Goal: Task Accomplishment & Management: Complete application form

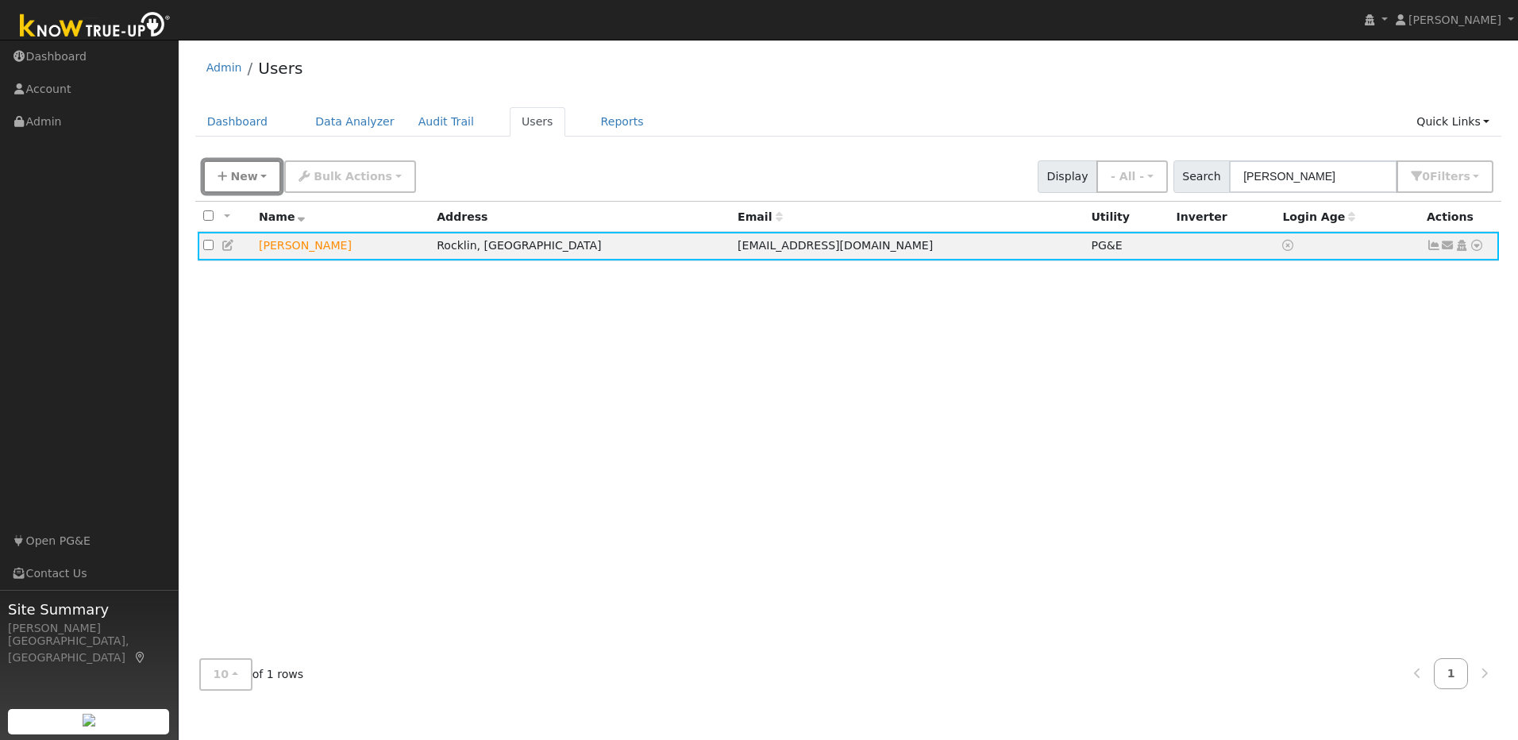
click at [226, 182] on icon "button" at bounding box center [223, 176] width 10 height 11
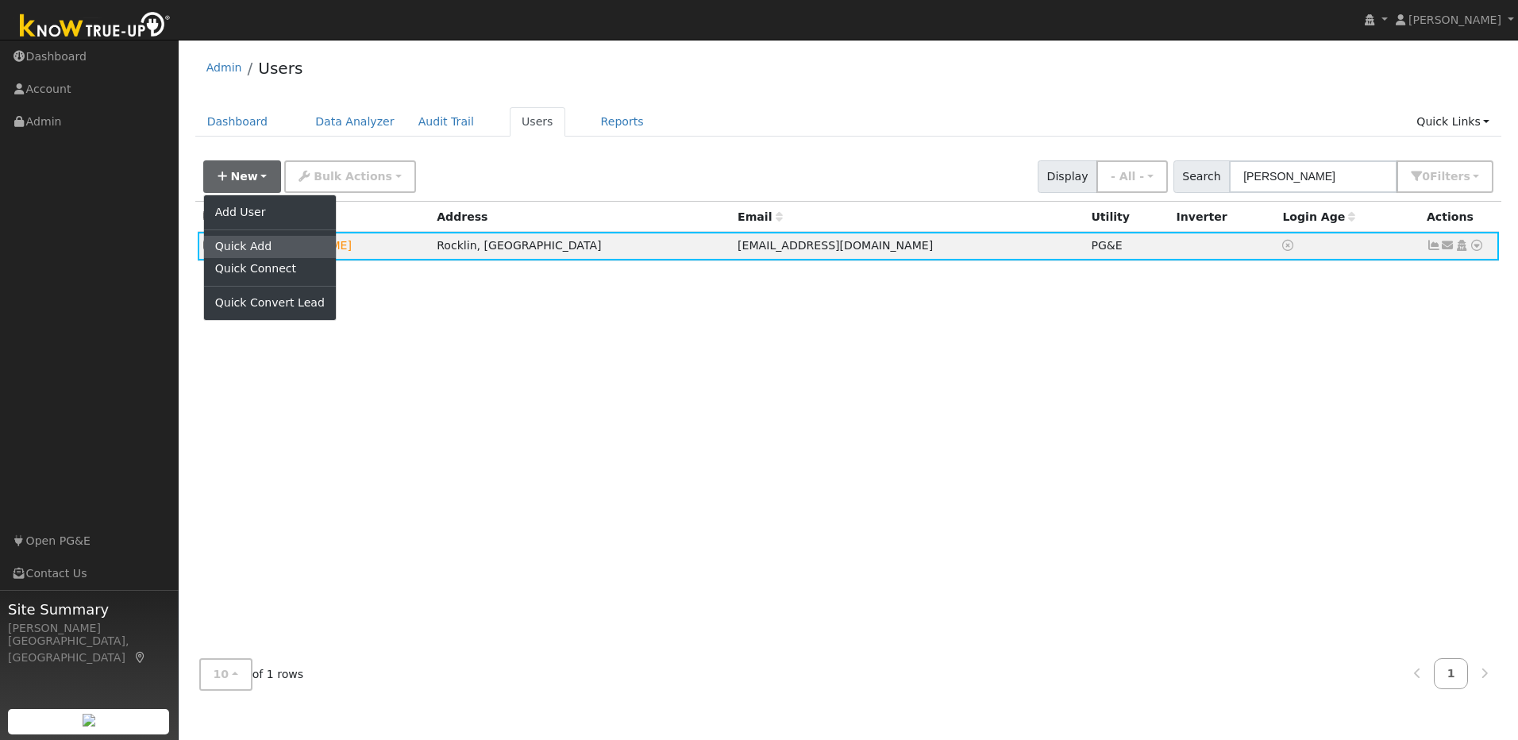
click at [243, 245] on link "Quick Add" at bounding box center [270, 247] width 132 height 22
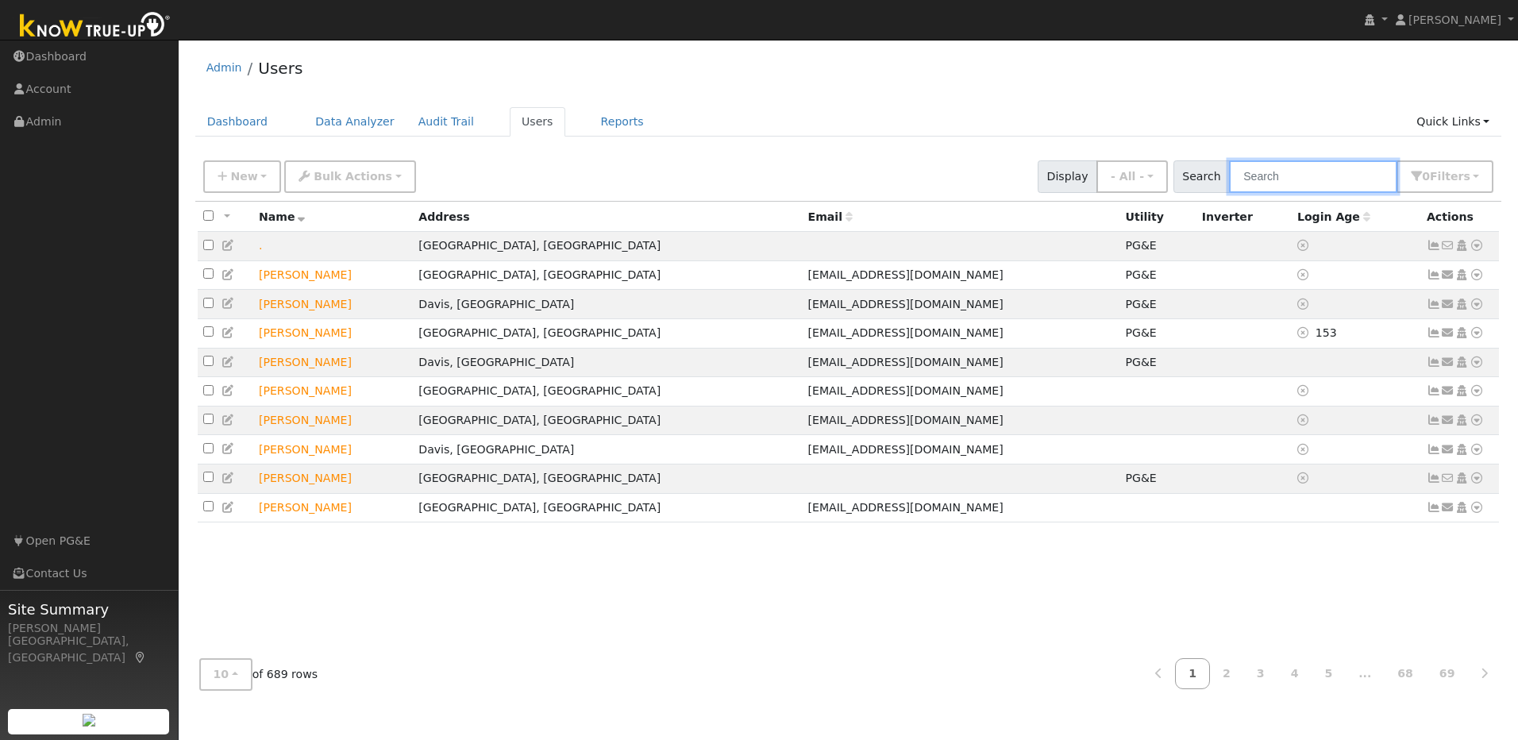
click at [1298, 179] on input "text" at bounding box center [1313, 176] width 168 height 33
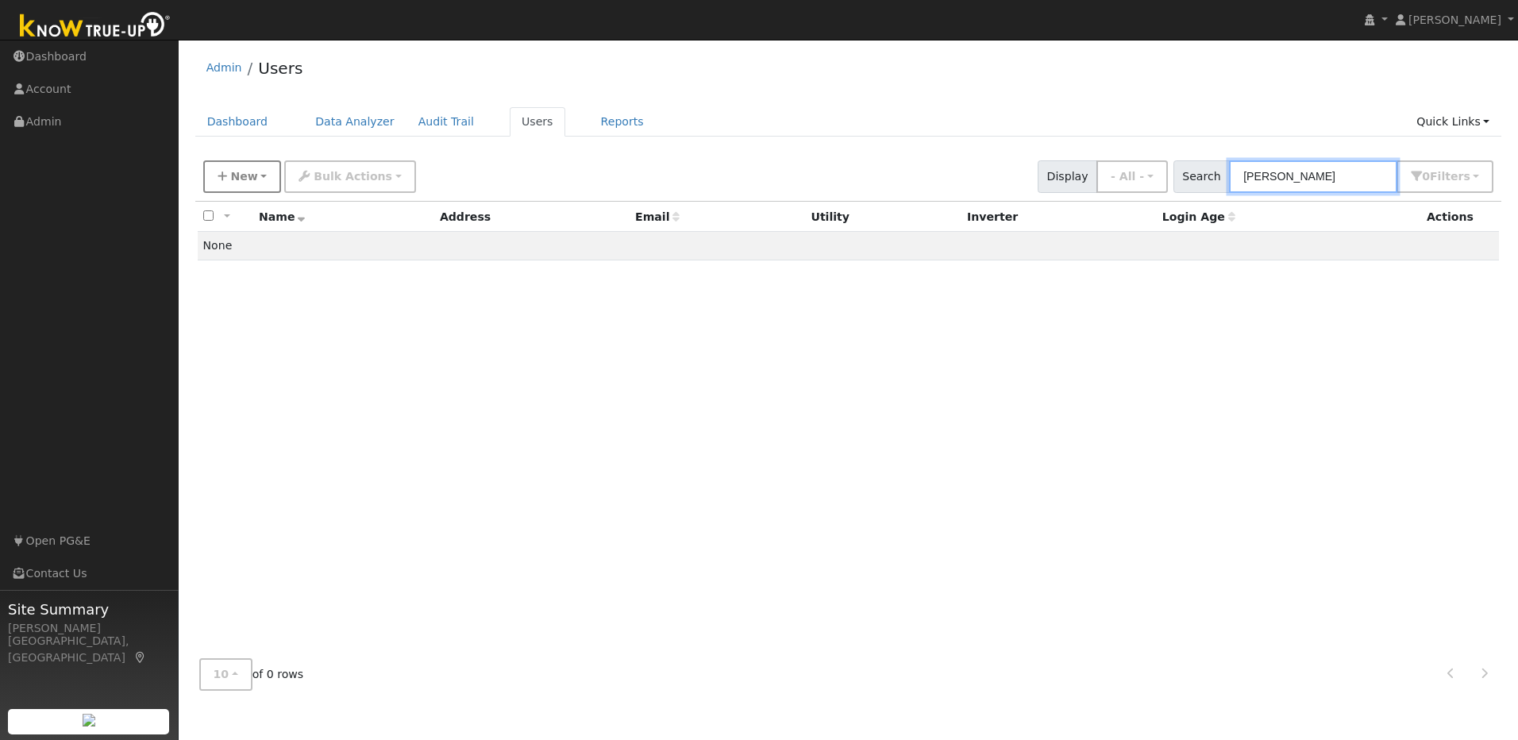
type input "Steve Wattier"
click at [250, 183] on span "New" at bounding box center [243, 176] width 27 height 13
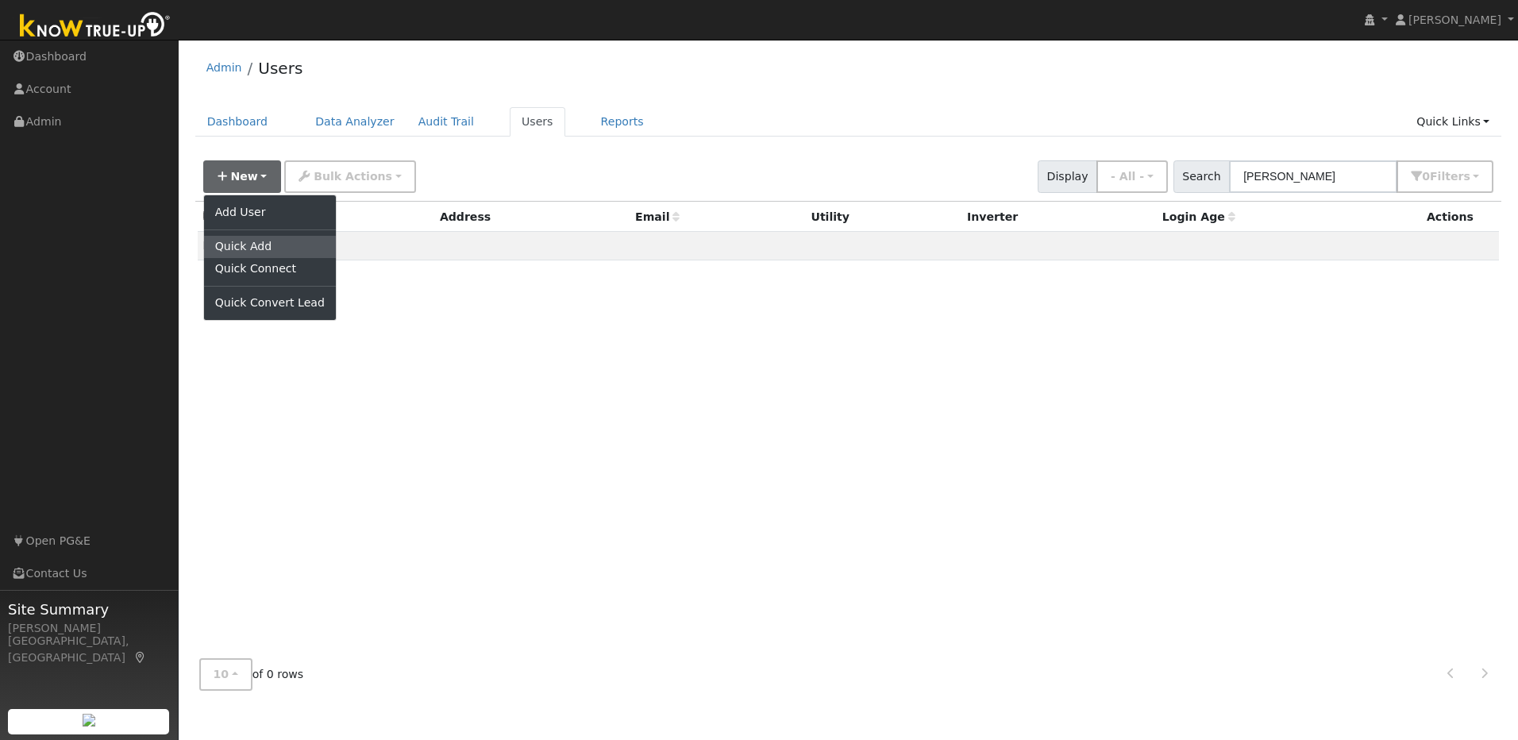
click at [283, 251] on link "Quick Add" at bounding box center [270, 247] width 132 height 22
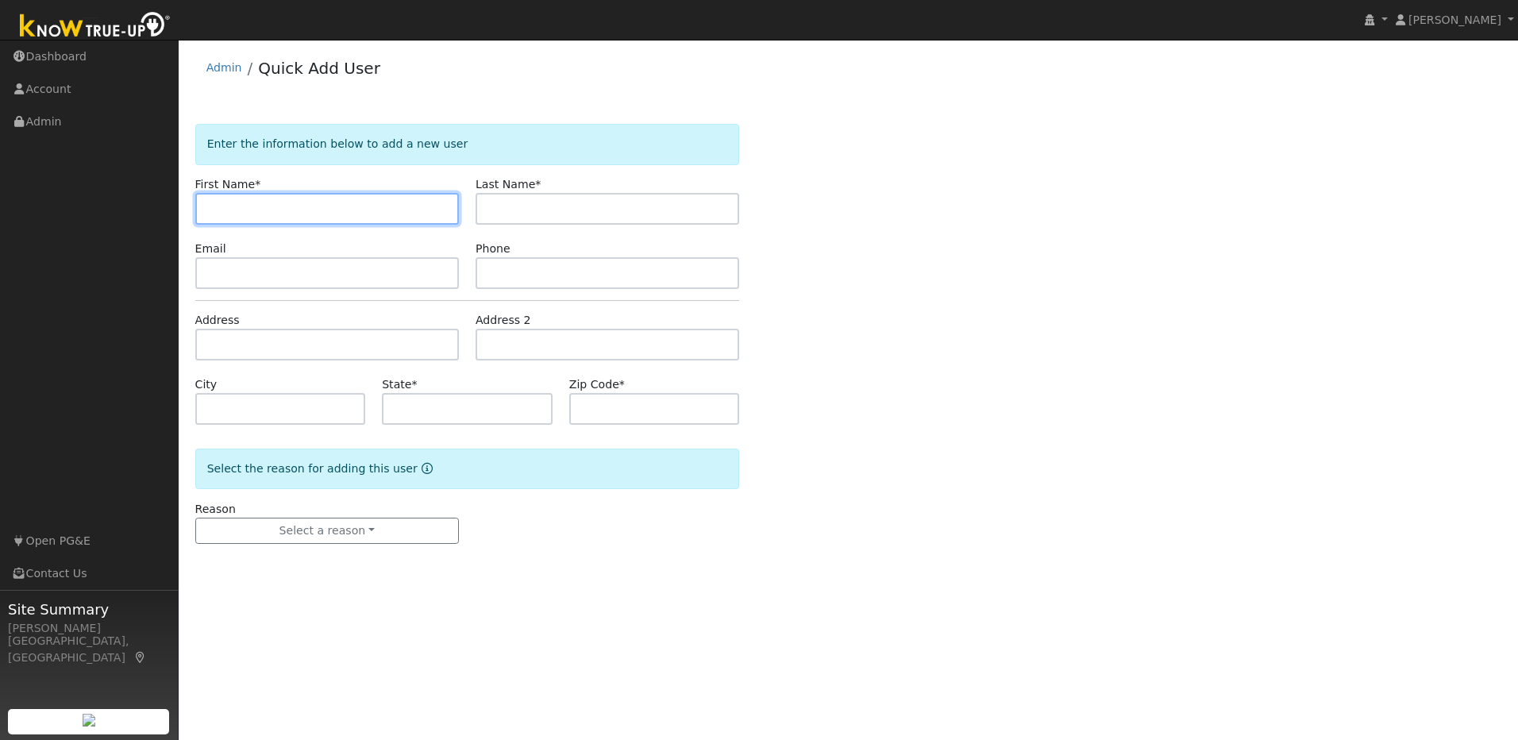
paste input "Steve & Julie"
type input "Steve & Julie"
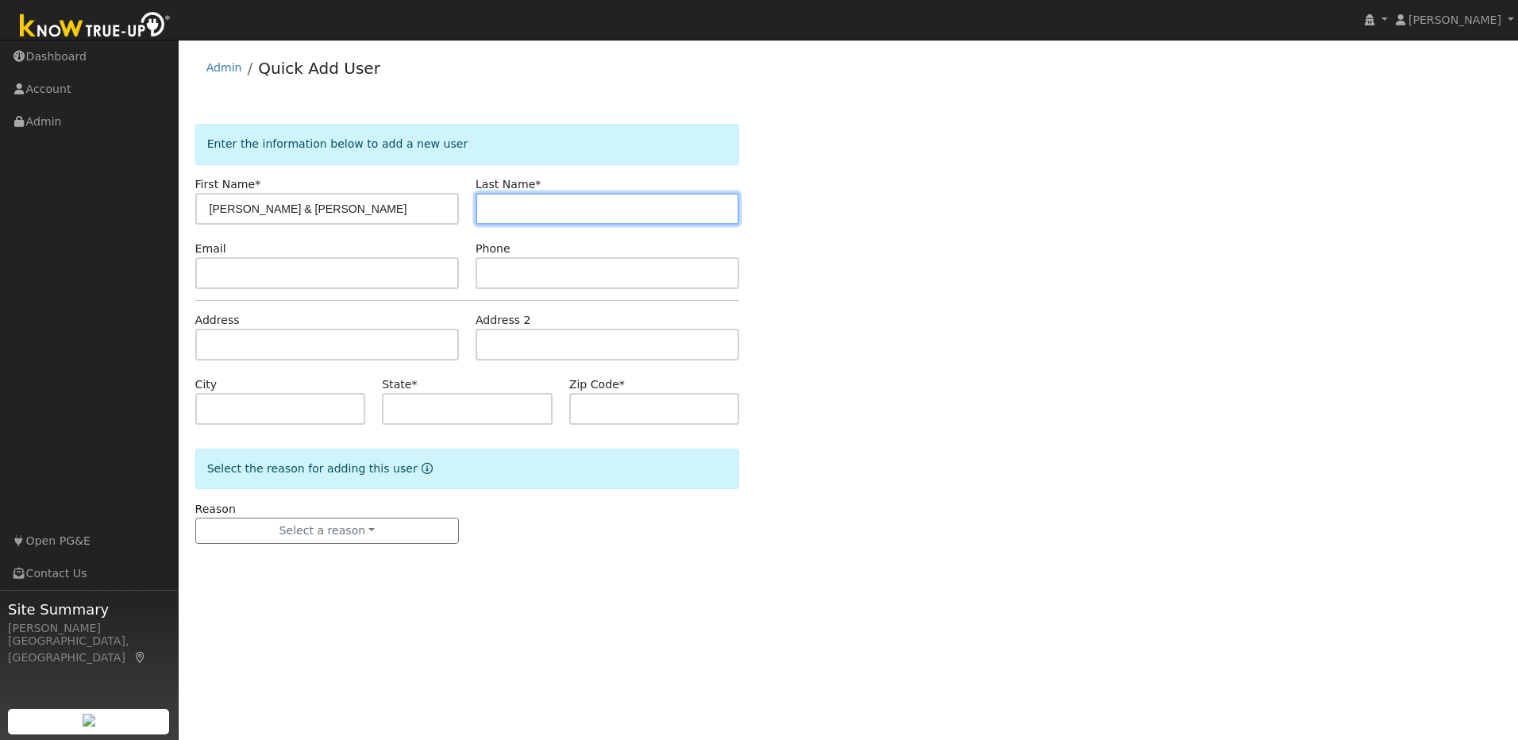
paste input "Wattier"
type input "Wattier"
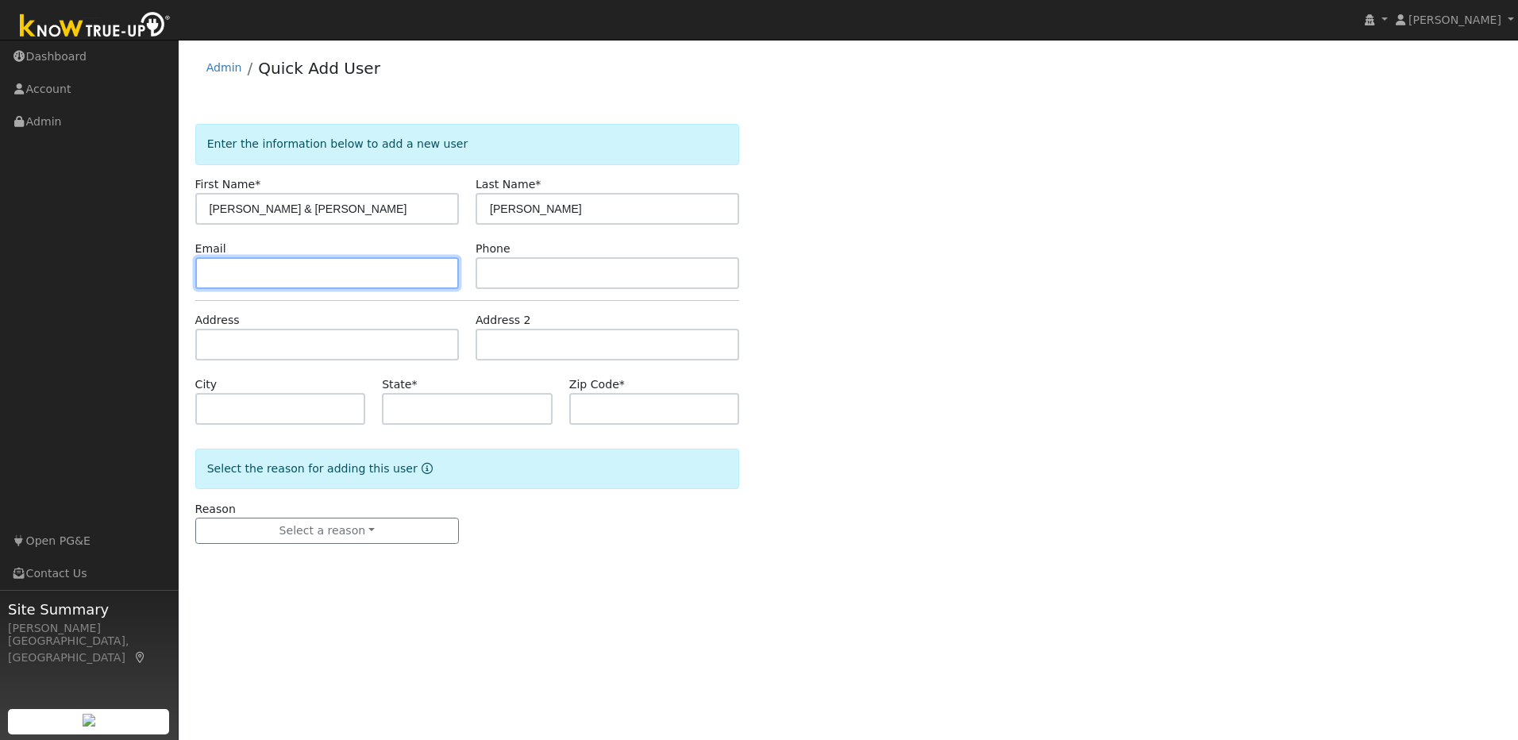
click at [324, 281] on input "text" at bounding box center [327, 273] width 264 height 32
paste input "stevewattier@gmail.com"
type input "[EMAIL_ADDRESS][DOMAIN_NAME]"
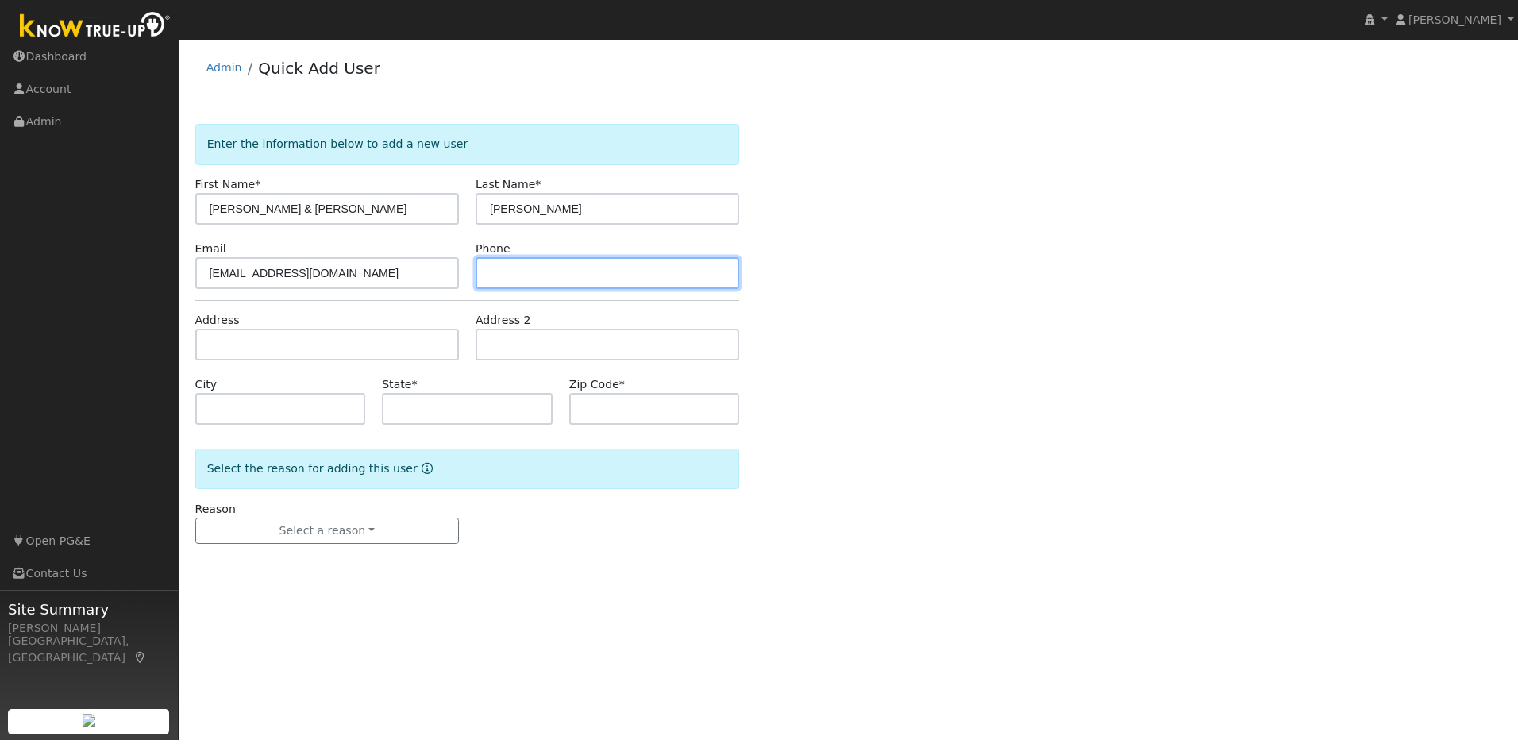
click at [538, 274] on input "text" at bounding box center [608, 273] width 264 height 32
paste input "916-878-0285"
type input "916-878-0285"
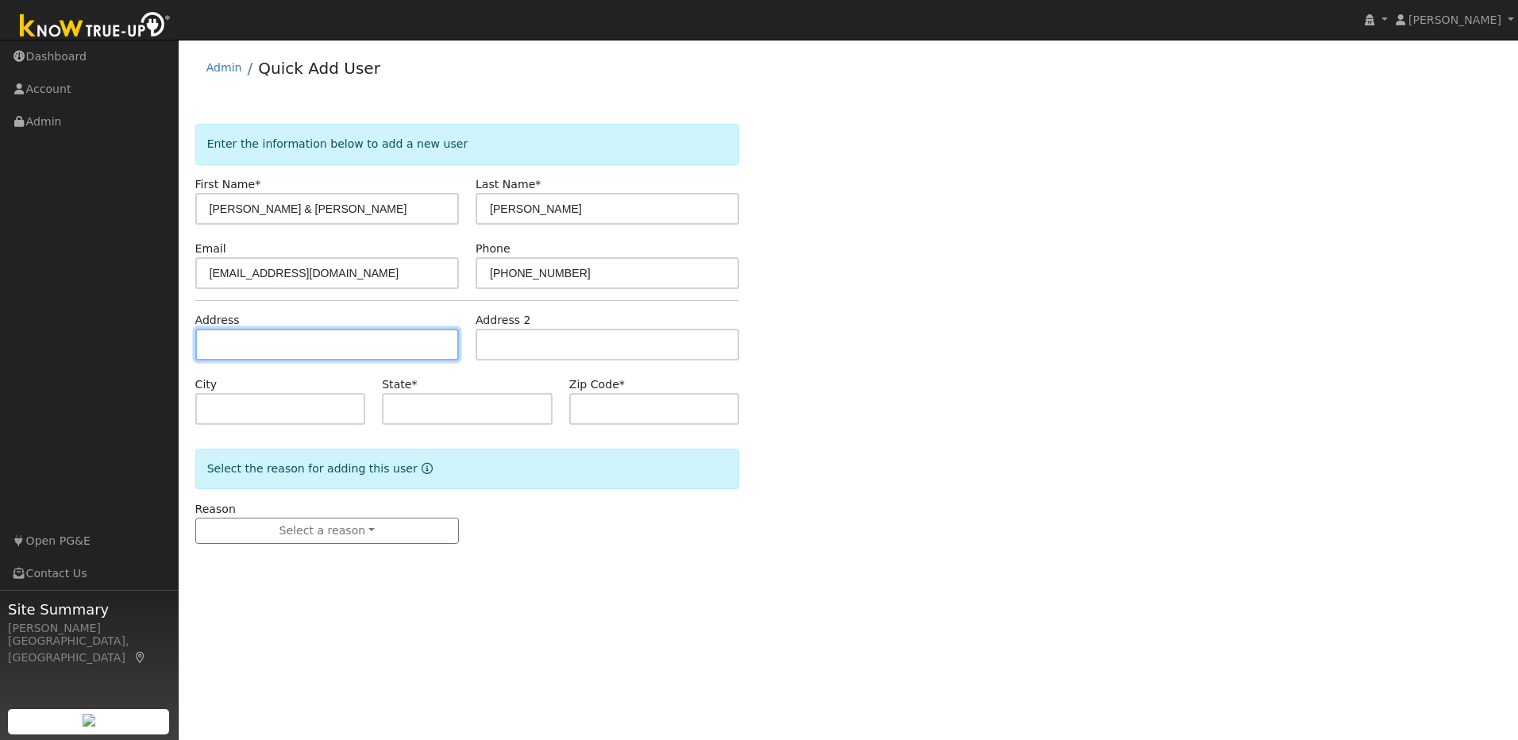
click at [365, 341] on input "text" at bounding box center [327, 345] width 264 height 32
paste input "[STREET_ADDRESS]"
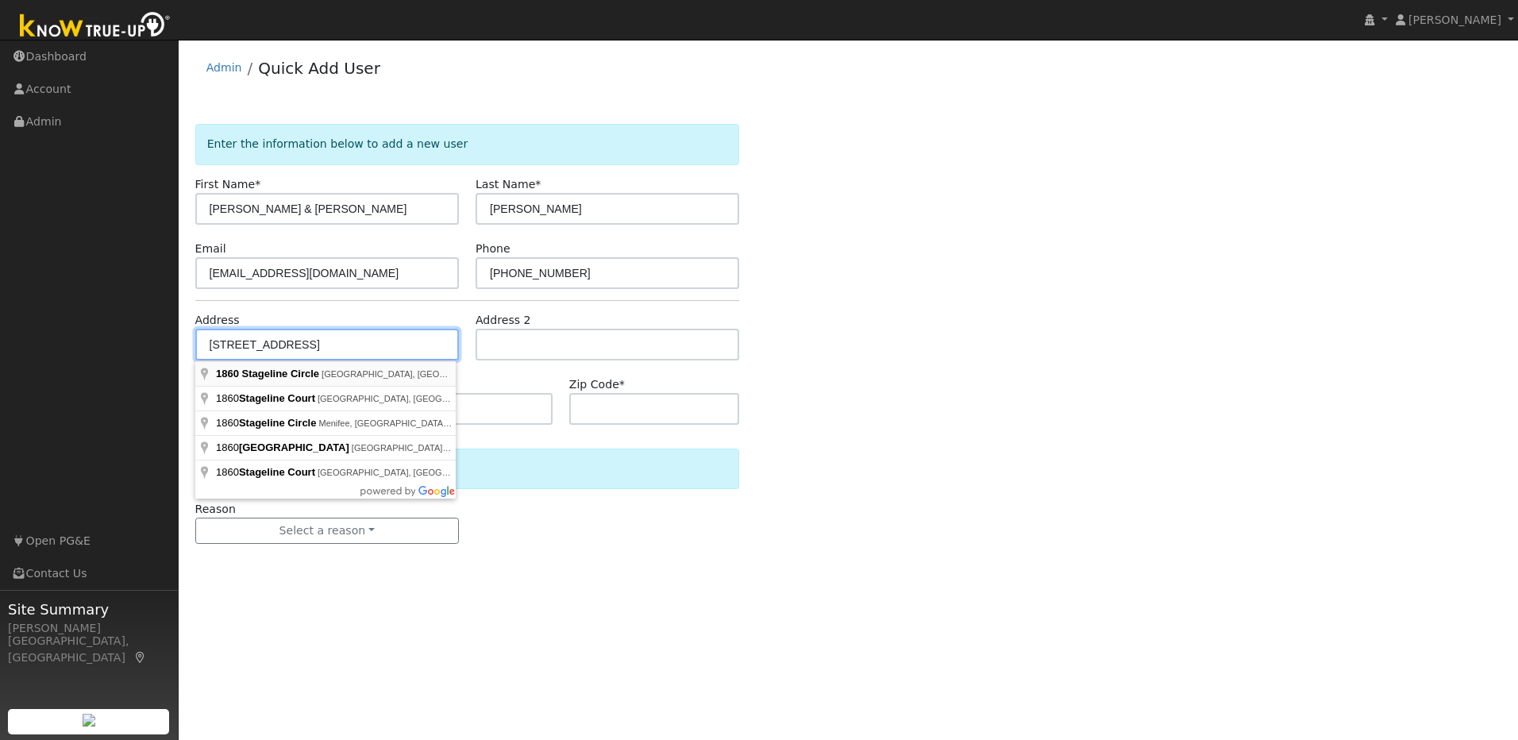
type input "[STREET_ADDRESS]"
type input "Rocklin"
type input "CA"
type input "95765"
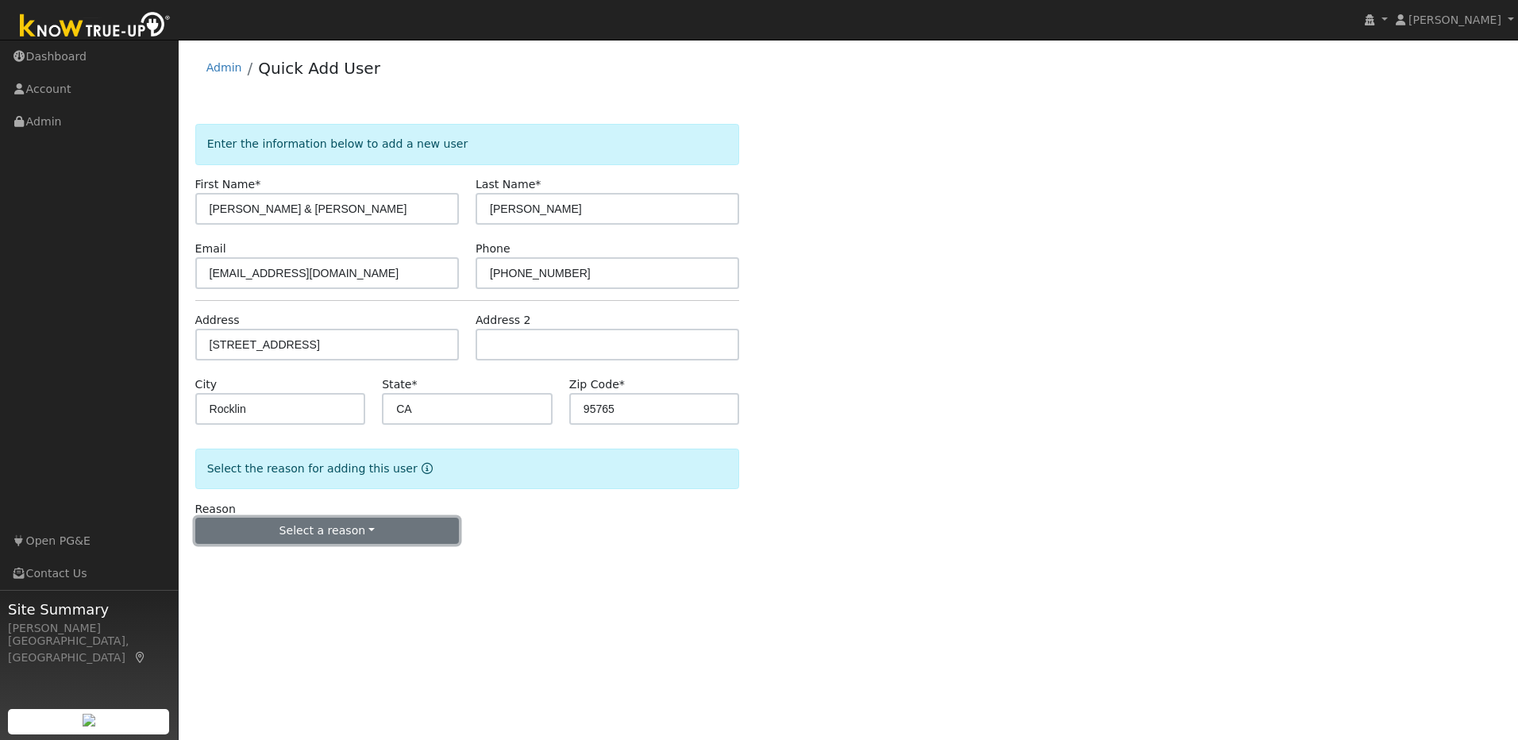
click at [424, 535] on button "Select a reason" at bounding box center [327, 531] width 264 height 27
click at [291, 561] on link "New lead" at bounding box center [283, 564] width 175 height 22
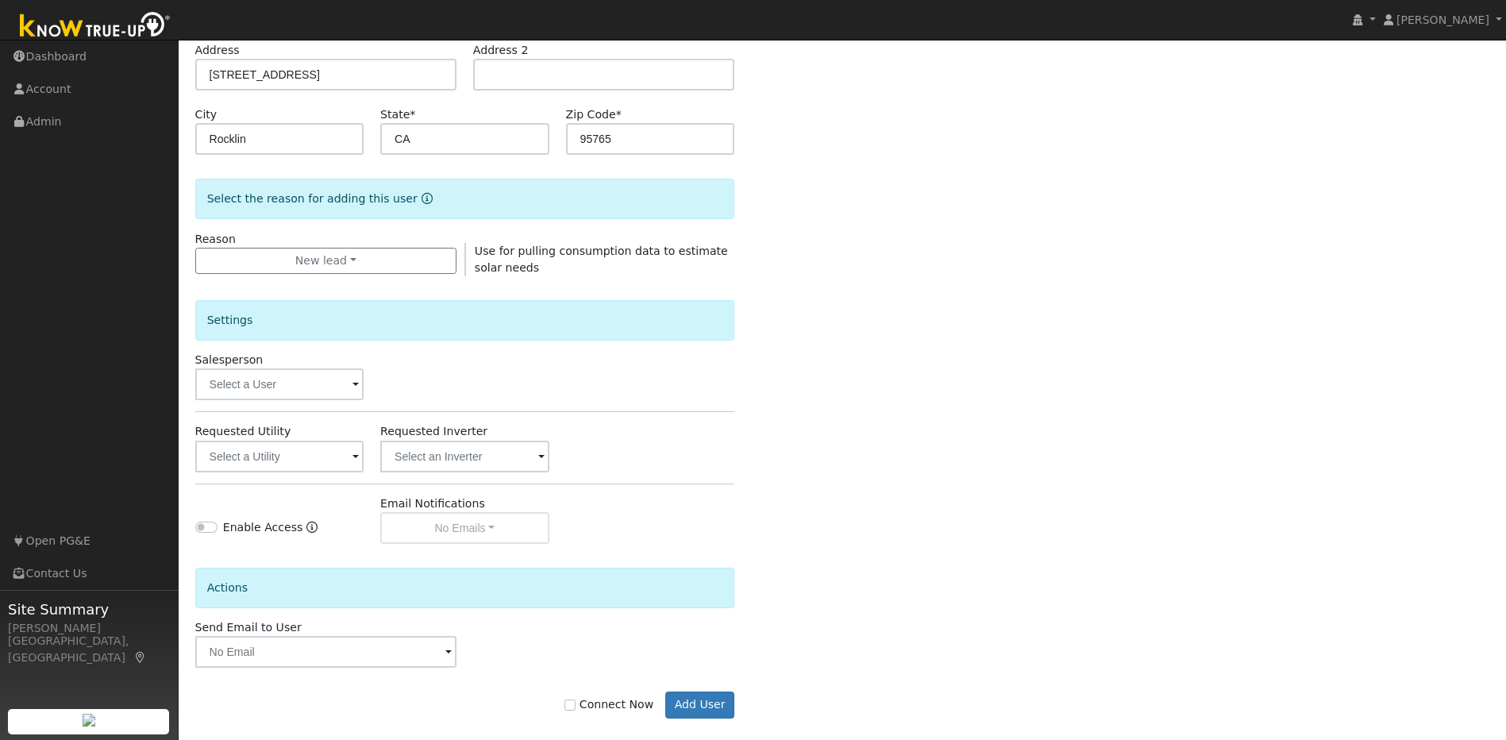
scroll to position [288, 0]
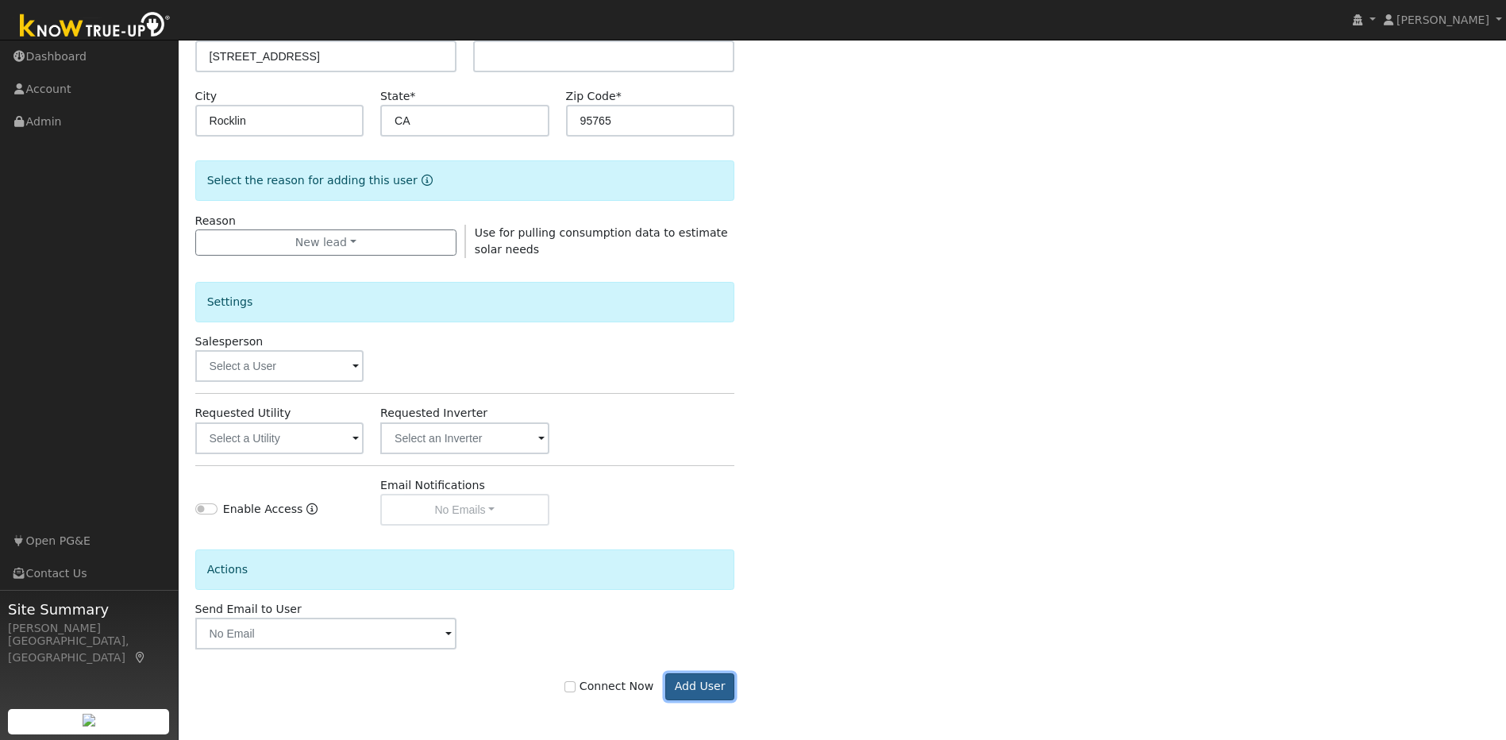
click at [677, 691] on button "Add User" at bounding box center [699, 686] width 69 height 27
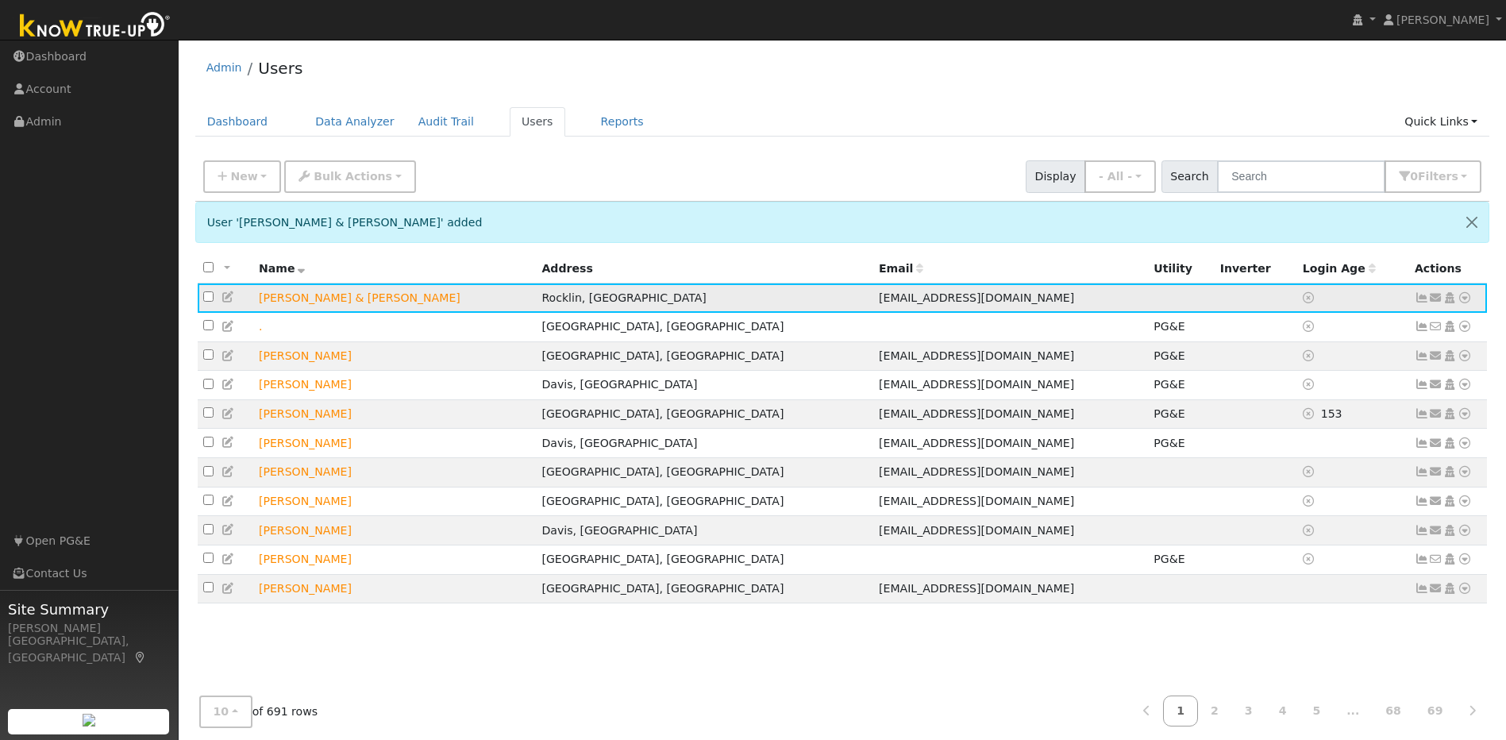
click at [225, 303] on icon at bounding box center [229, 296] width 14 height 11
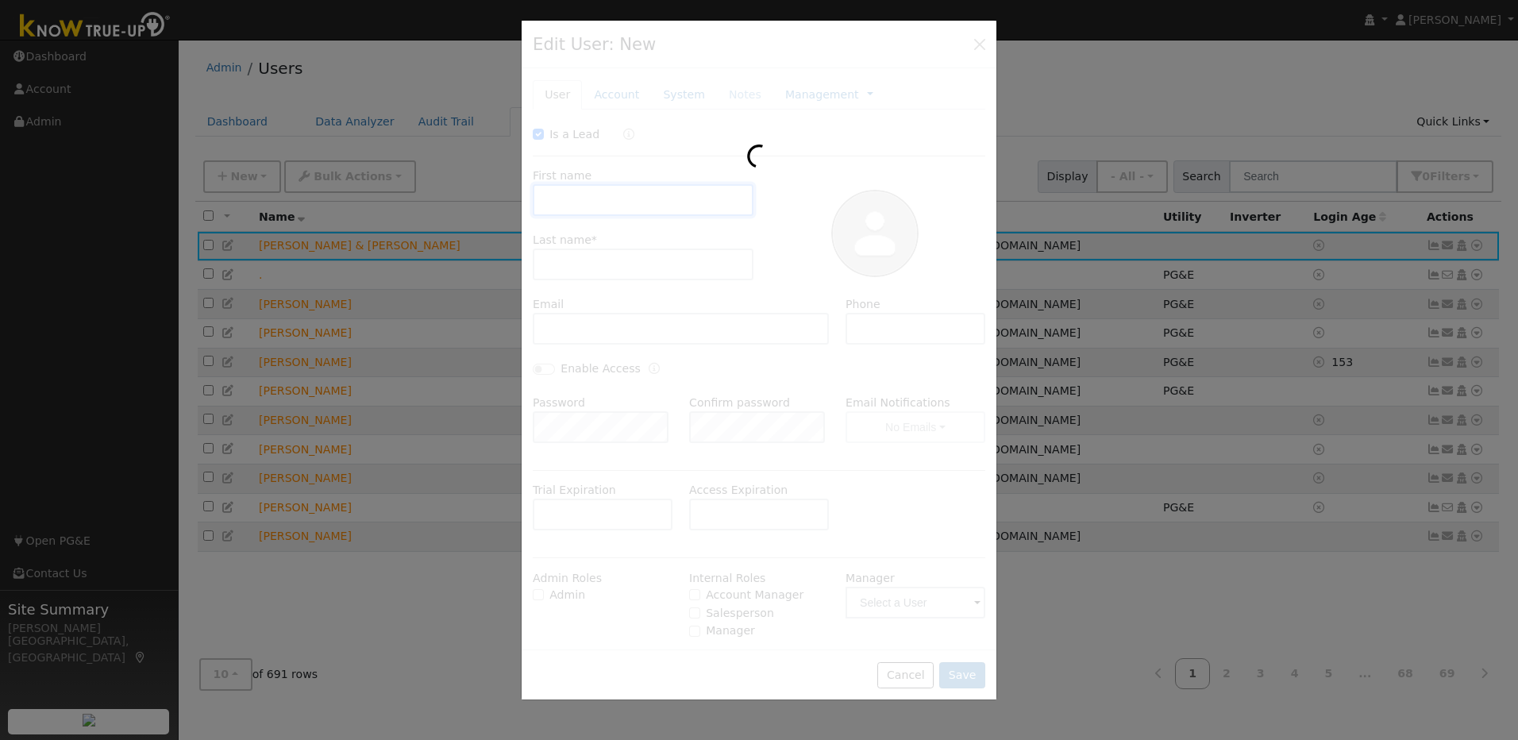
checkbox input "true"
type input "Steve & Julie"
type input "Wattier"
type input "[EMAIL_ADDRESS][DOMAIN_NAME]"
type input "916-878-0285"
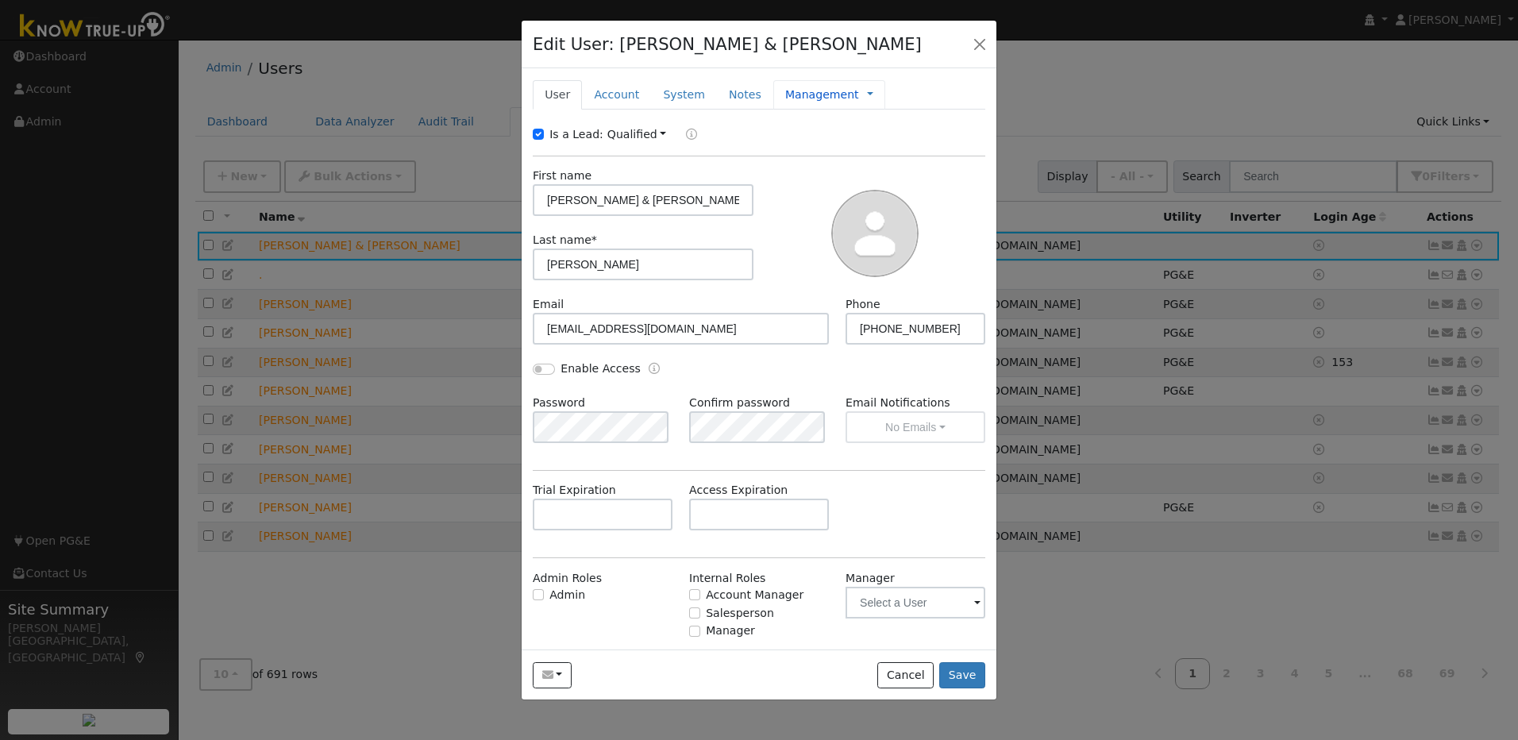
click at [811, 98] on link "Management" at bounding box center [822, 95] width 74 height 17
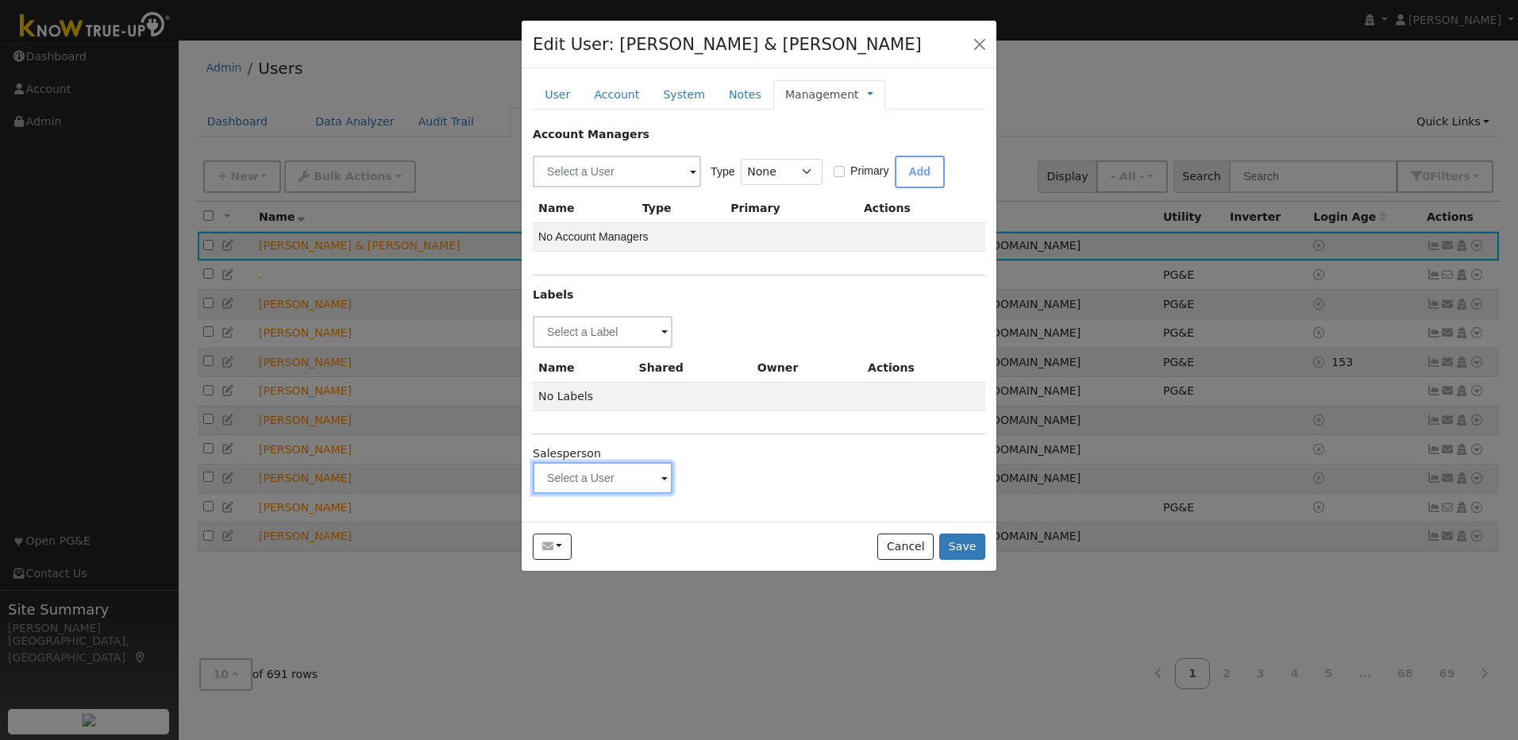
click at [639, 488] on input "text" at bounding box center [603, 478] width 140 height 32
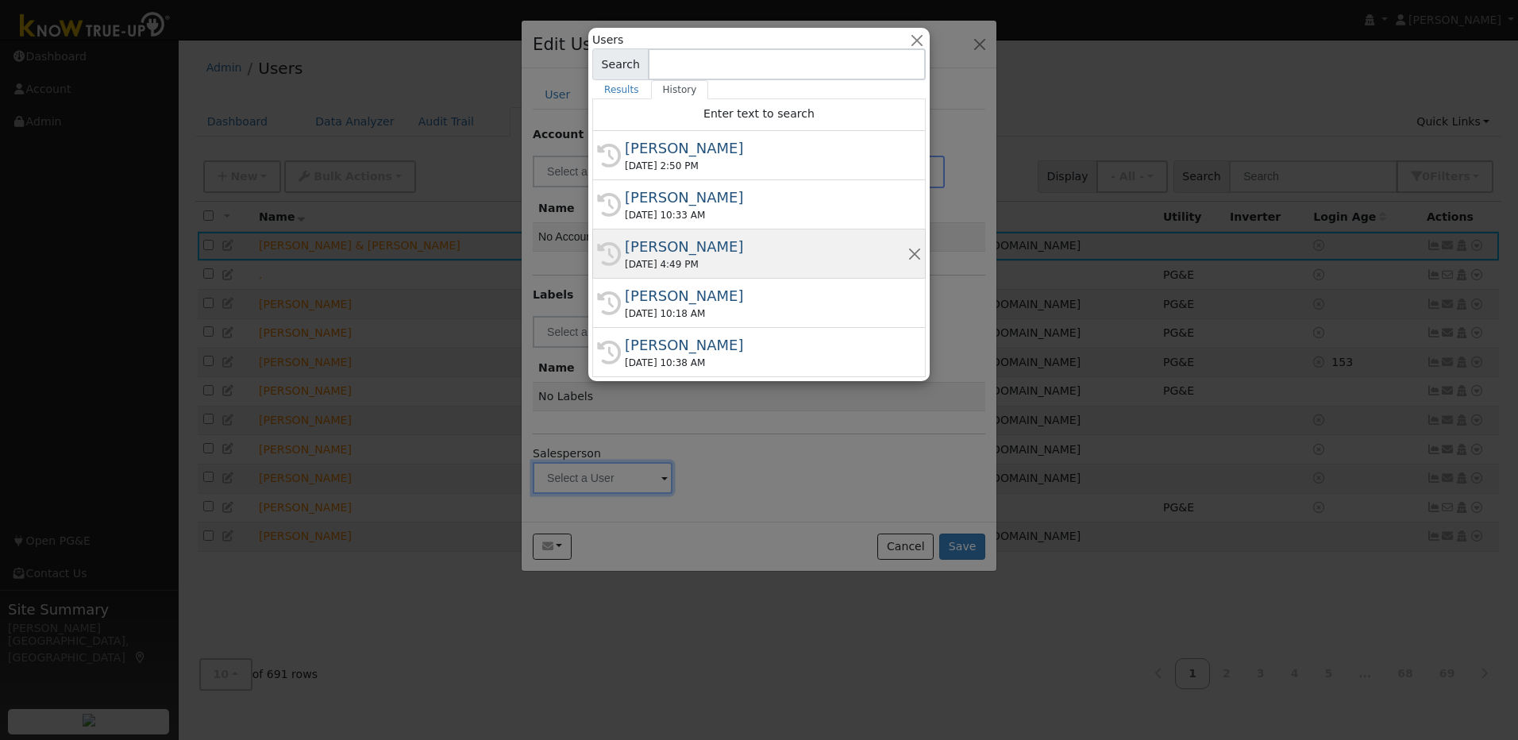
click at [675, 245] on div "Matt Bilyeu" at bounding box center [766, 246] width 283 height 21
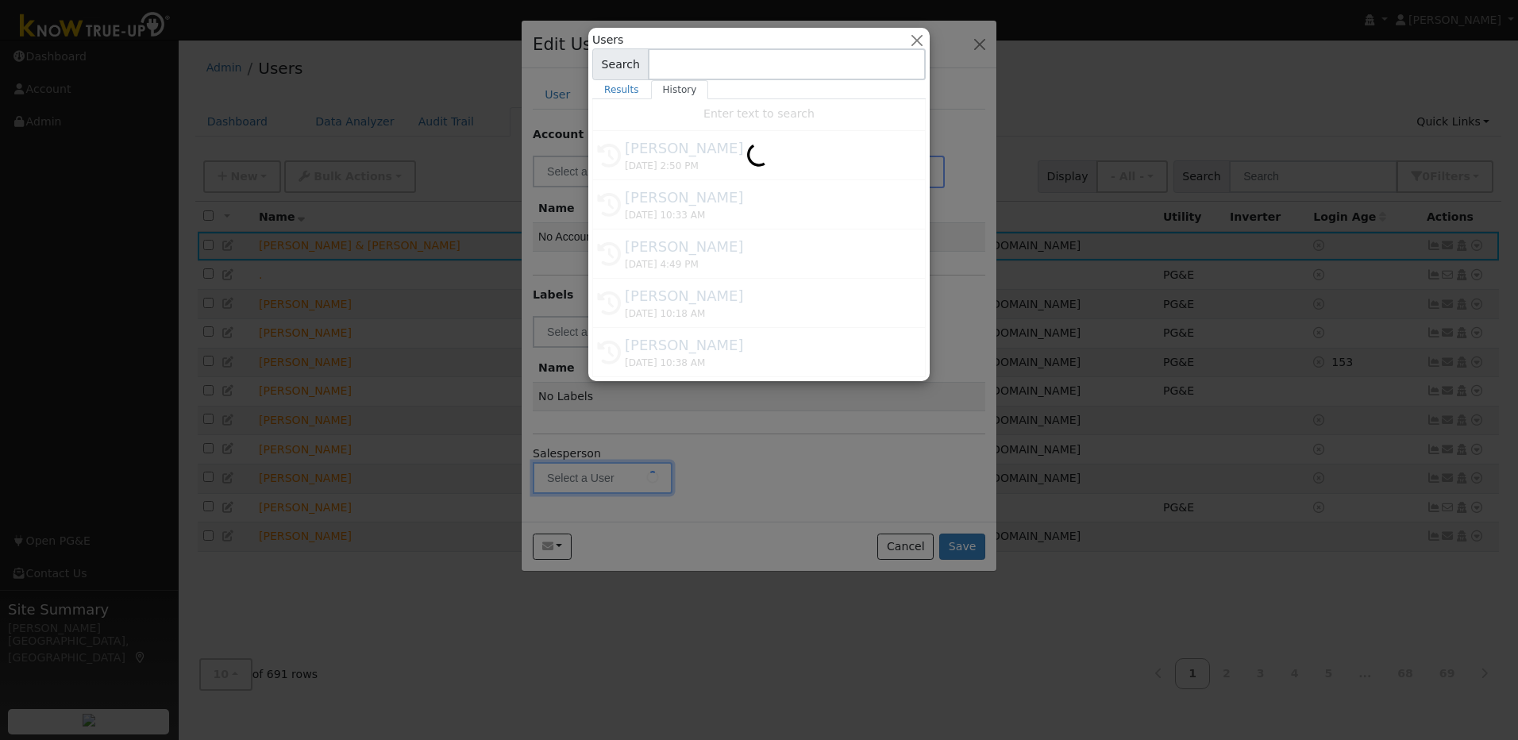
type input "Matt Bilyeu"
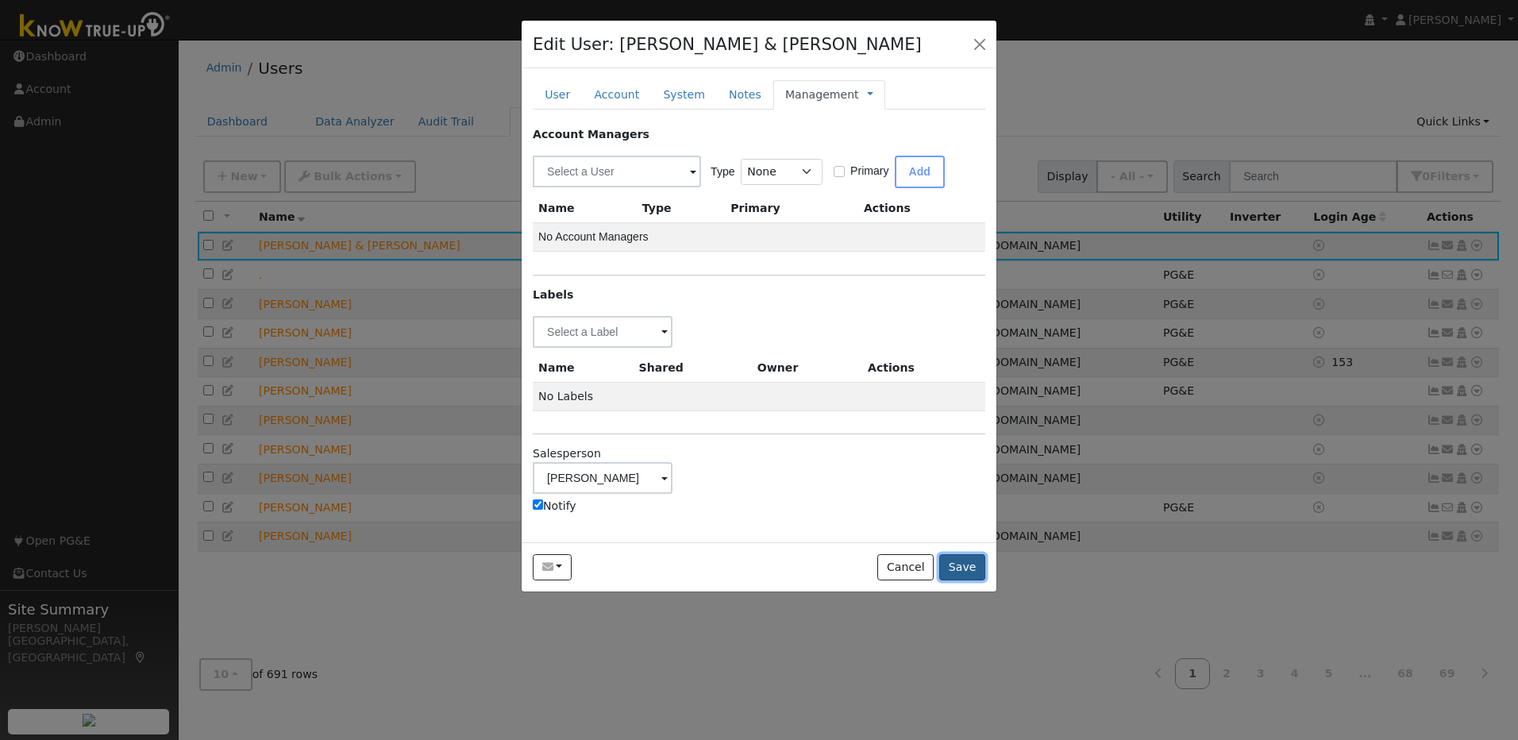
click at [957, 568] on button "Save" at bounding box center [962, 567] width 46 height 27
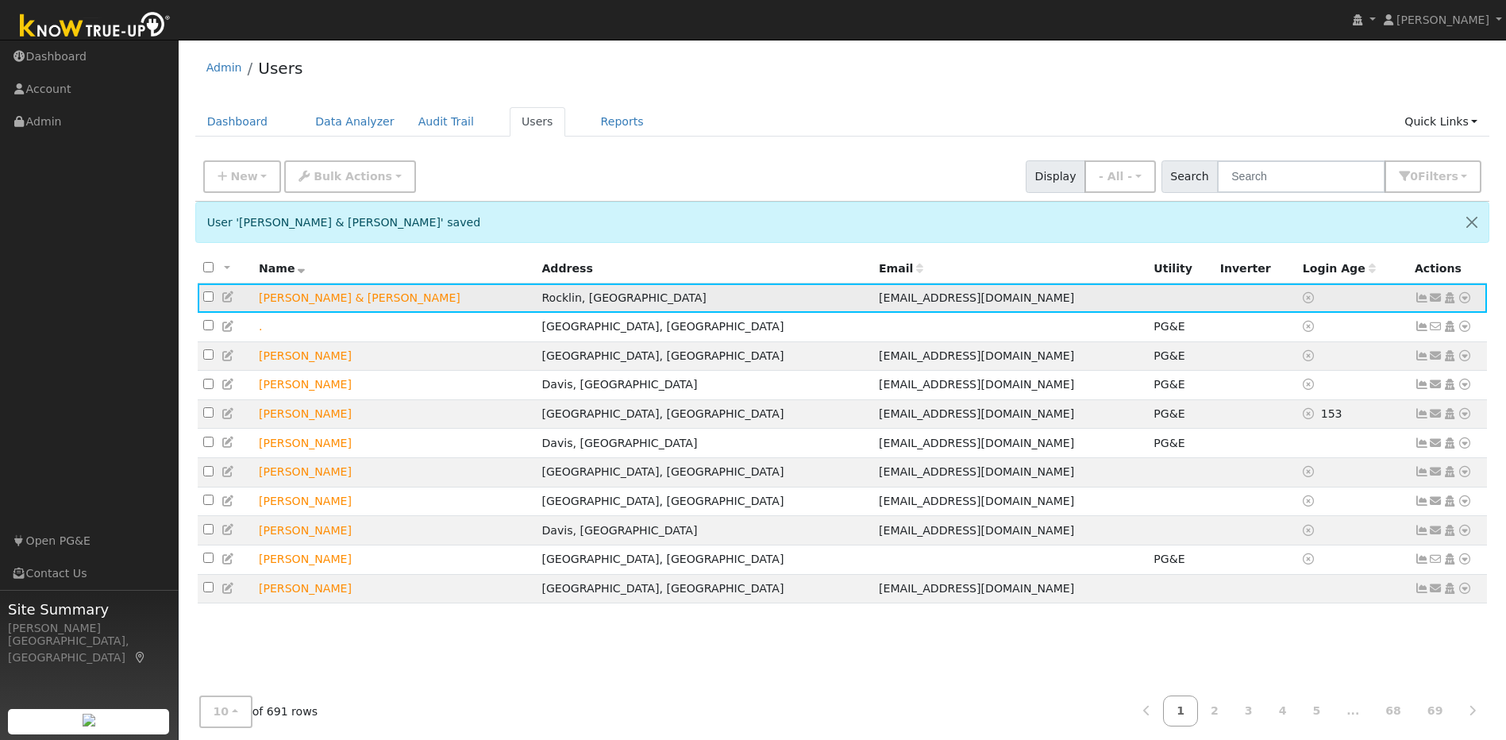
click at [1468, 299] on icon at bounding box center [1465, 297] width 14 height 11
click at [1317, 425] on link "Utility" at bounding box center [1300, 418] width 110 height 22
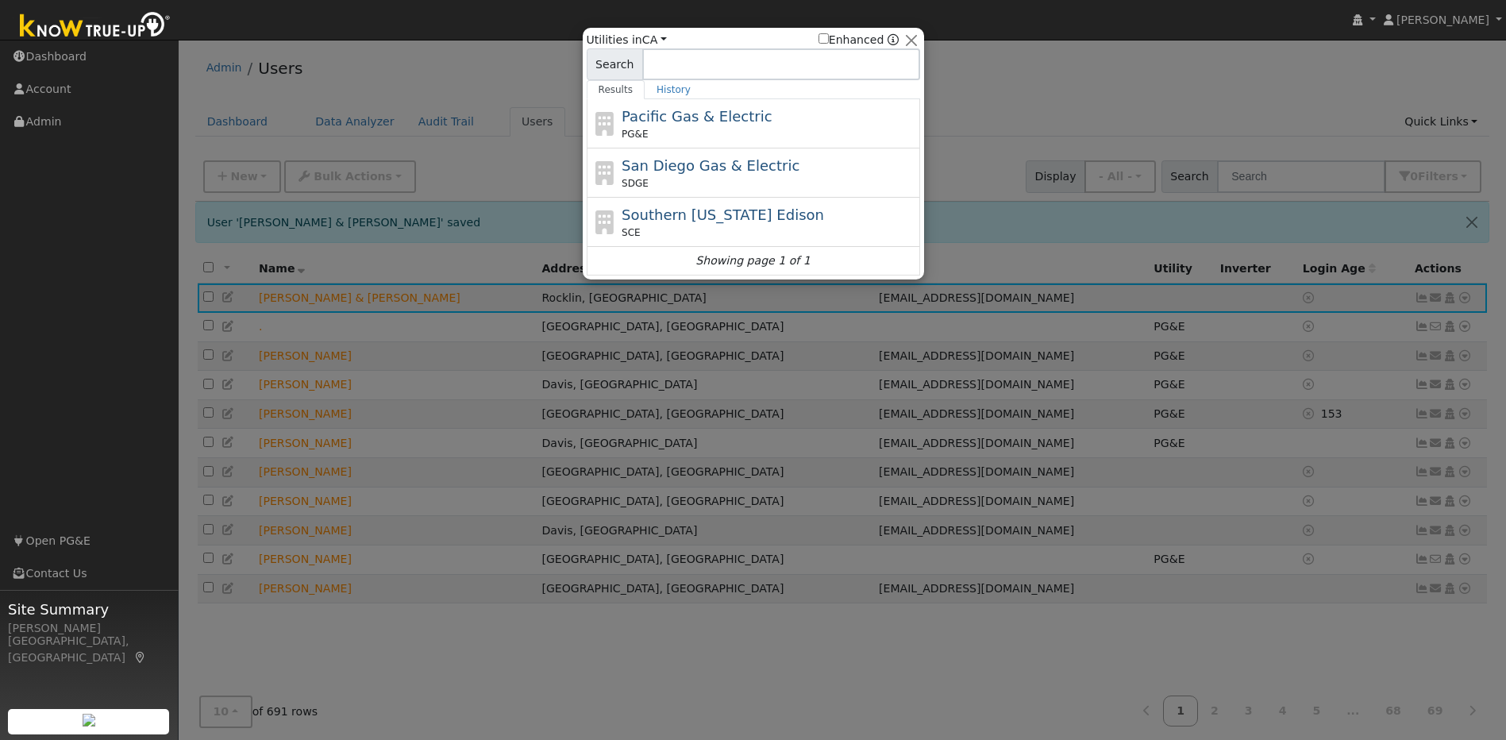
click at [766, 129] on div "PG&E" at bounding box center [769, 134] width 295 height 14
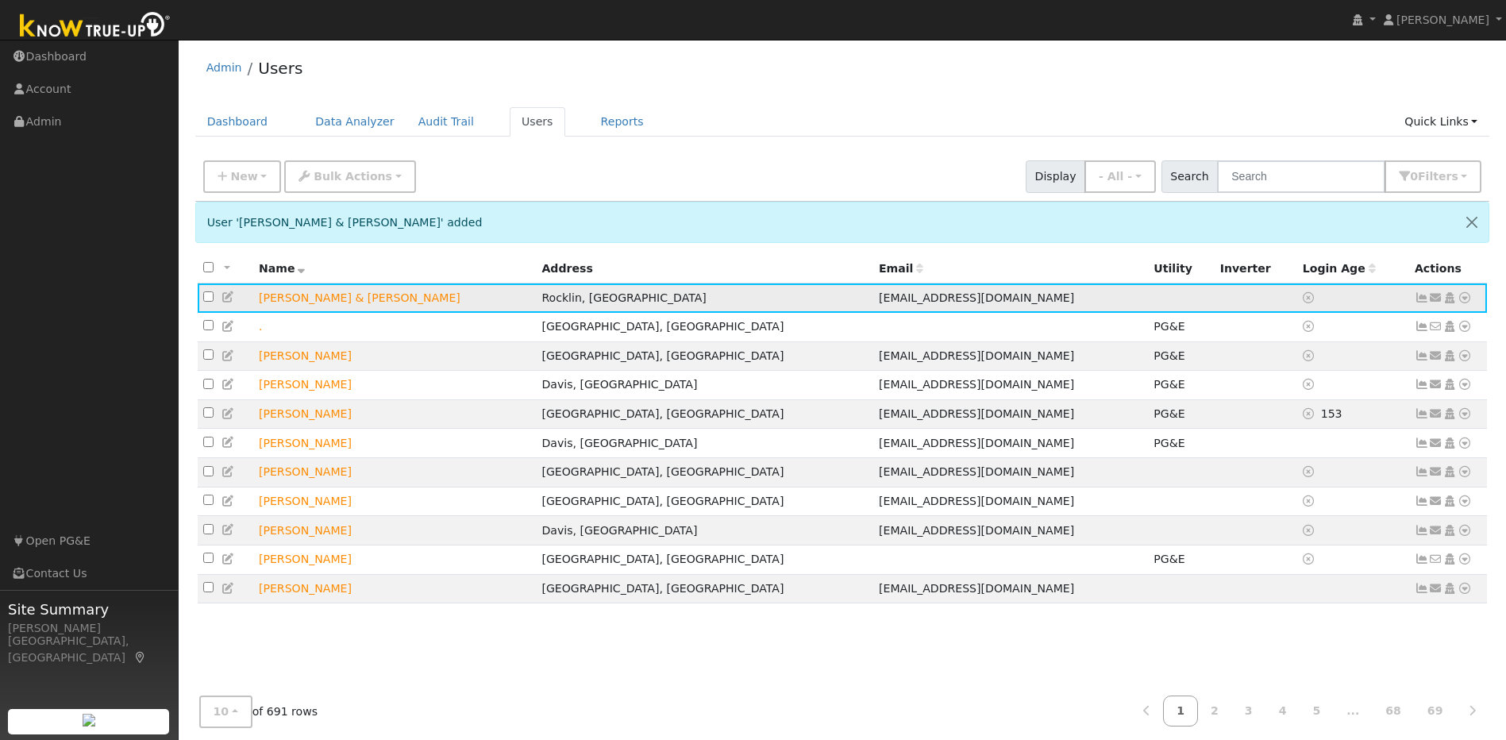
click at [1468, 298] on icon at bounding box center [1465, 297] width 14 height 11
click at [1309, 418] on link "Utility" at bounding box center [1300, 418] width 110 height 22
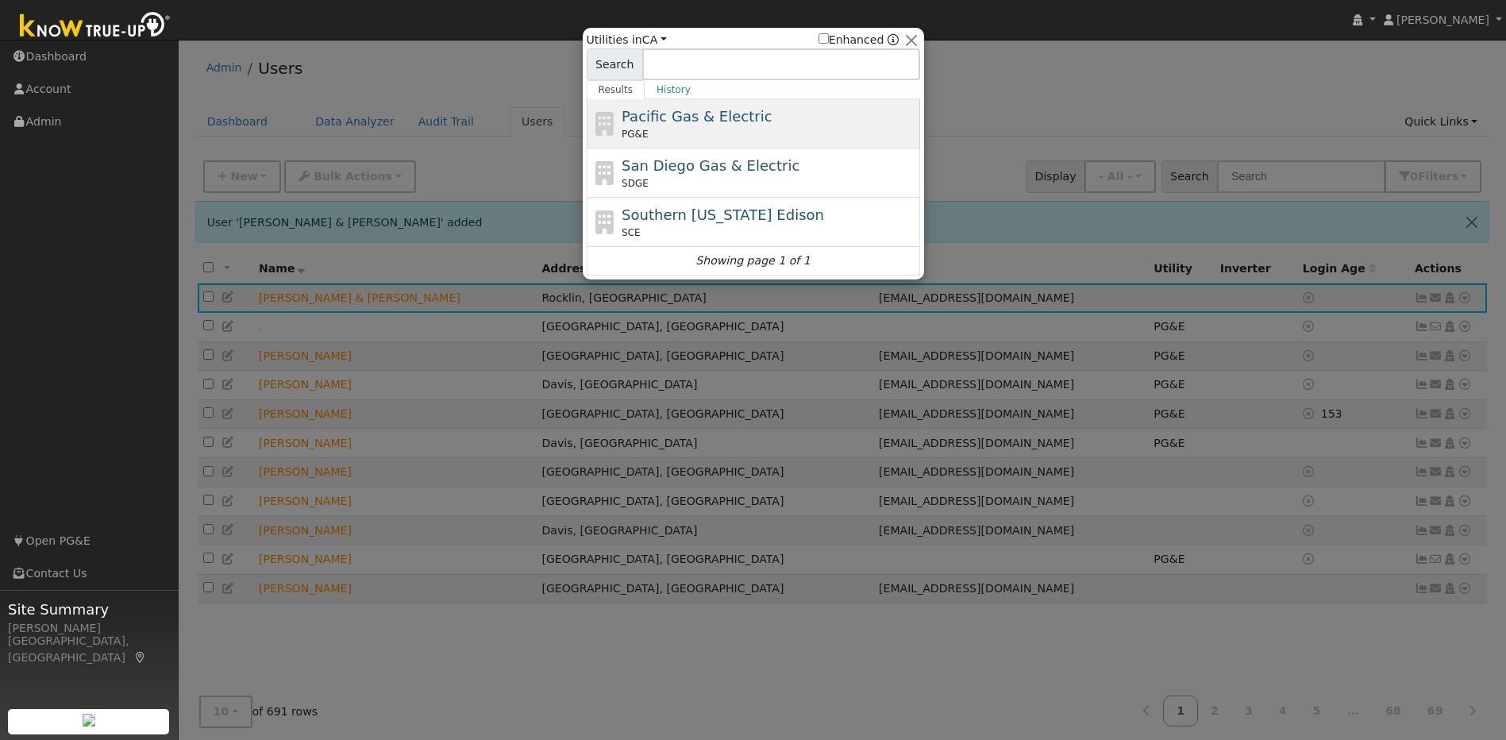
click at [816, 115] on div "Pacific Gas & Electric PG&E" at bounding box center [769, 124] width 295 height 36
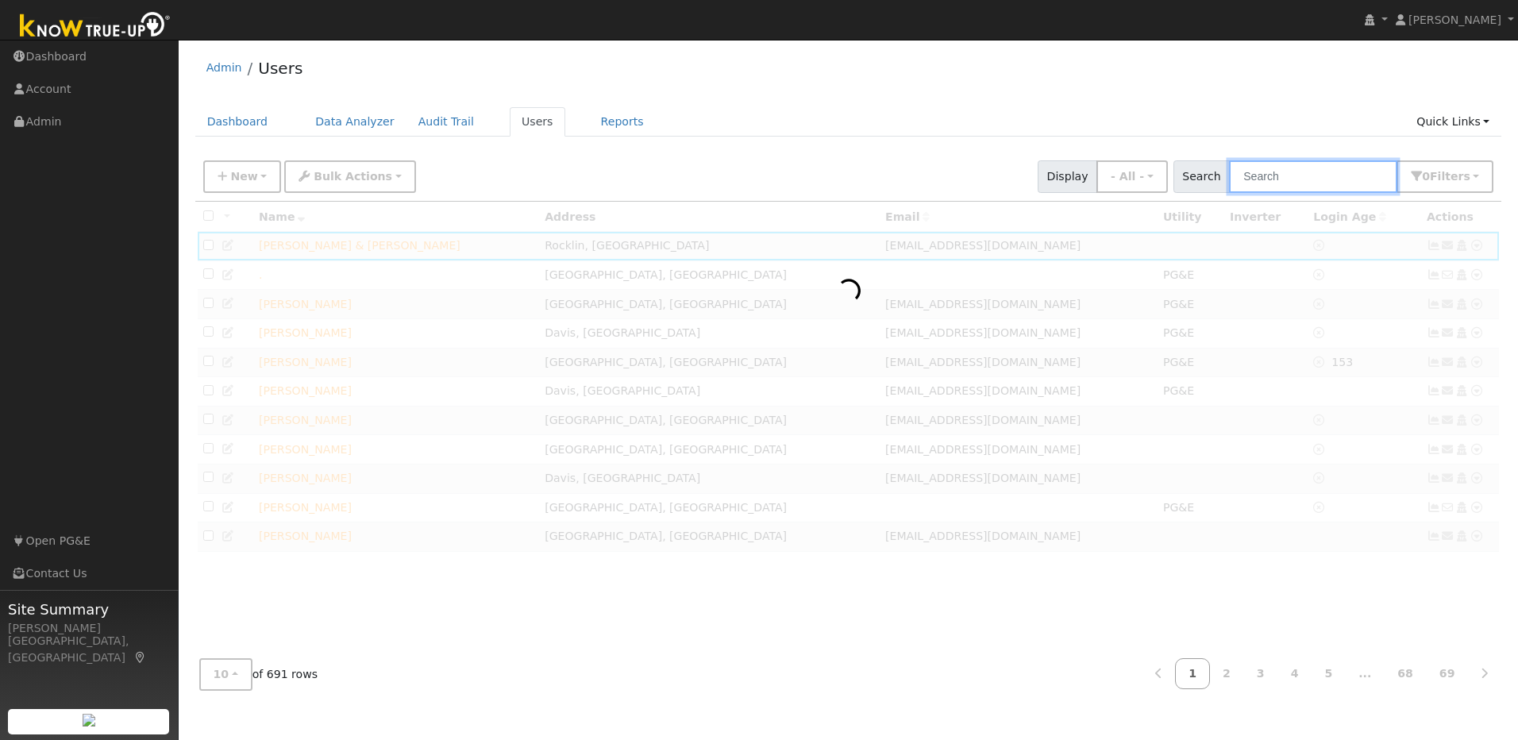
click at [1287, 180] on input "text" at bounding box center [1313, 176] width 168 height 33
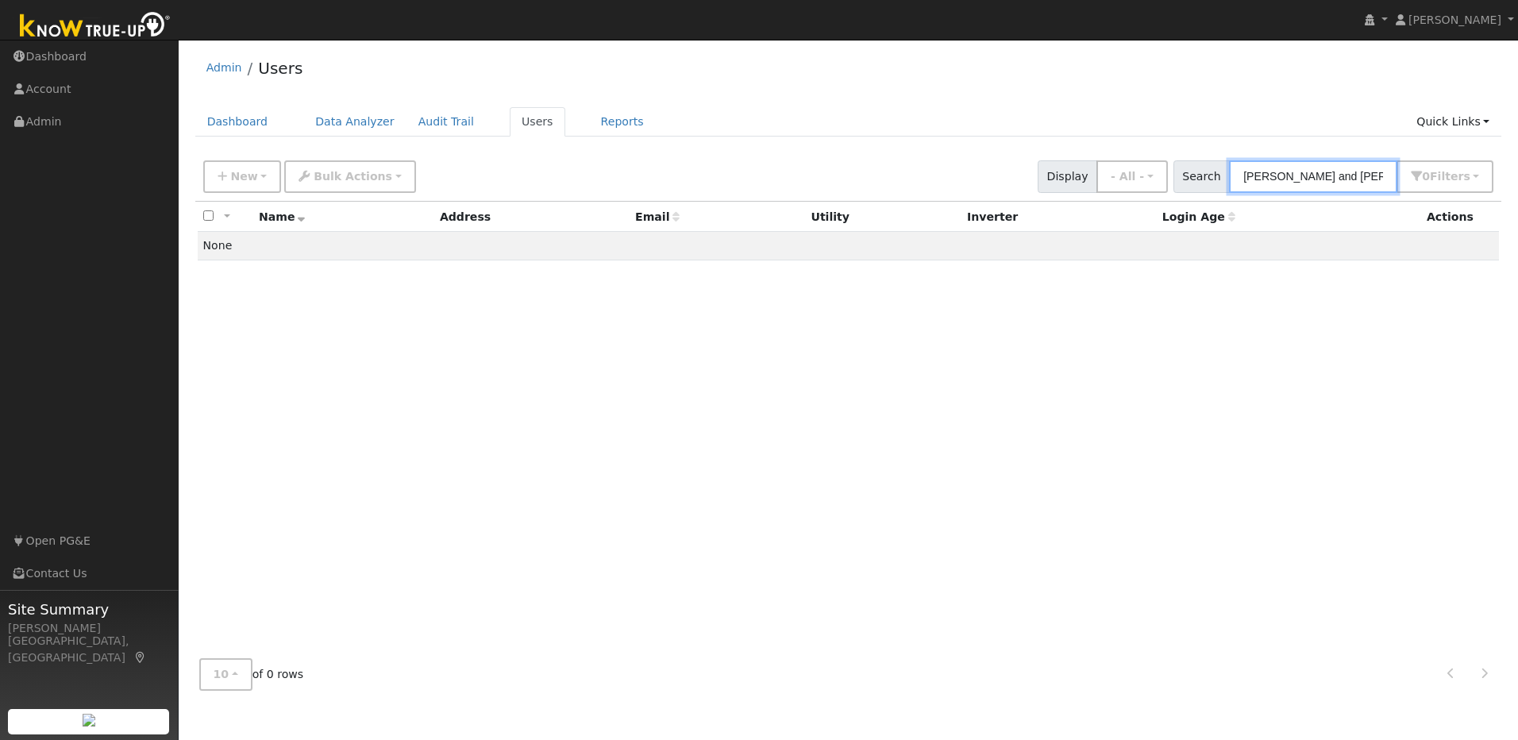
drag, startPoint x: 1383, startPoint y: 178, endPoint x: 1293, endPoint y: 179, distance: 89.7
click at [1293, 179] on input "steve and Julie wattier" at bounding box center [1313, 176] width 168 height 33
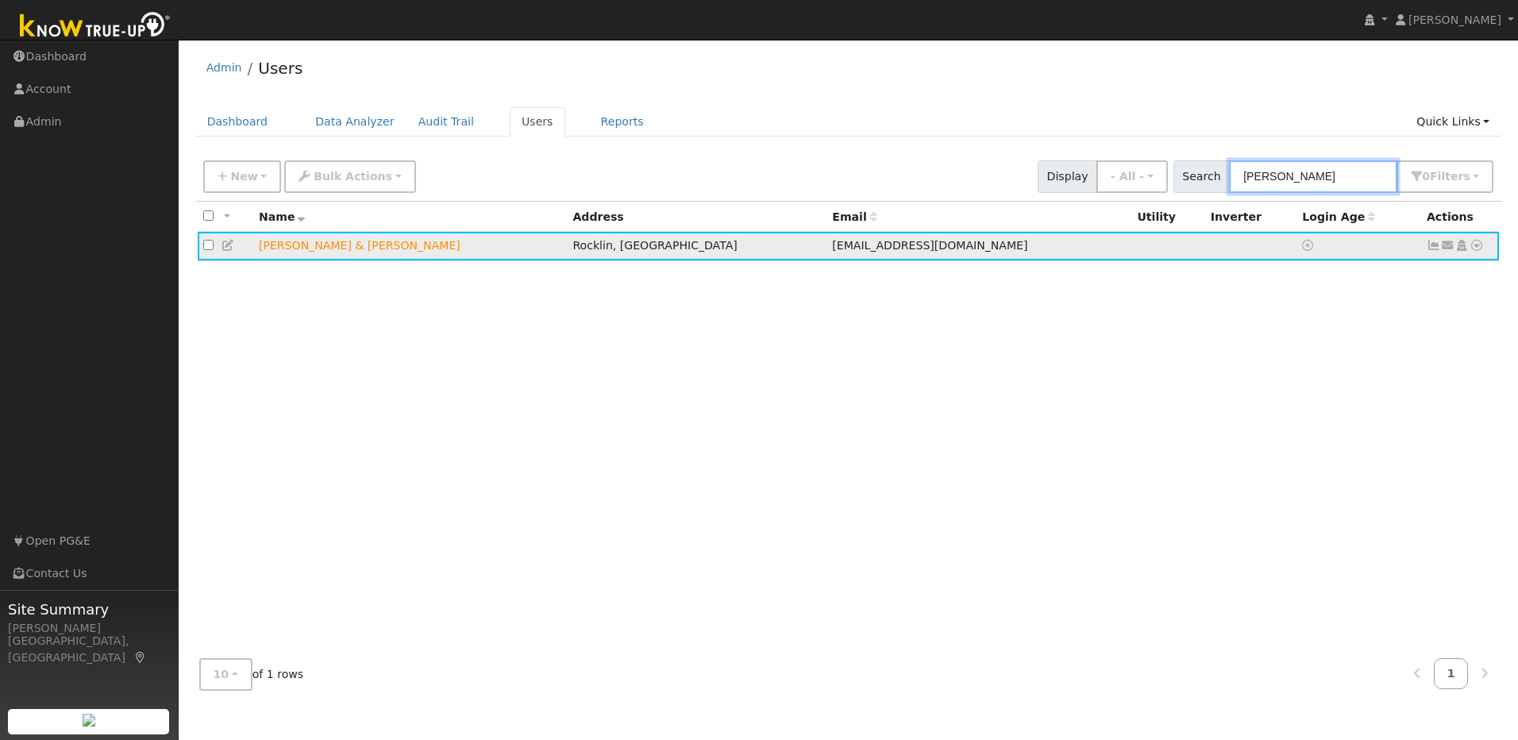
type input "steve wattier"
drag, startPoint x: 1475, startPoint y: 249, endPoint x: 1475, endPoint y: 259, distance: 9.6
click at [1475, 259] on td "Send Email... Copy a Link Reset Password Open Access Data Analyzer Reports Scen…" at bounding box center [1460, 246] width 79 height 29
click at [1478, 246] on icon at bounding box center [1477, 245] width 14 height 11
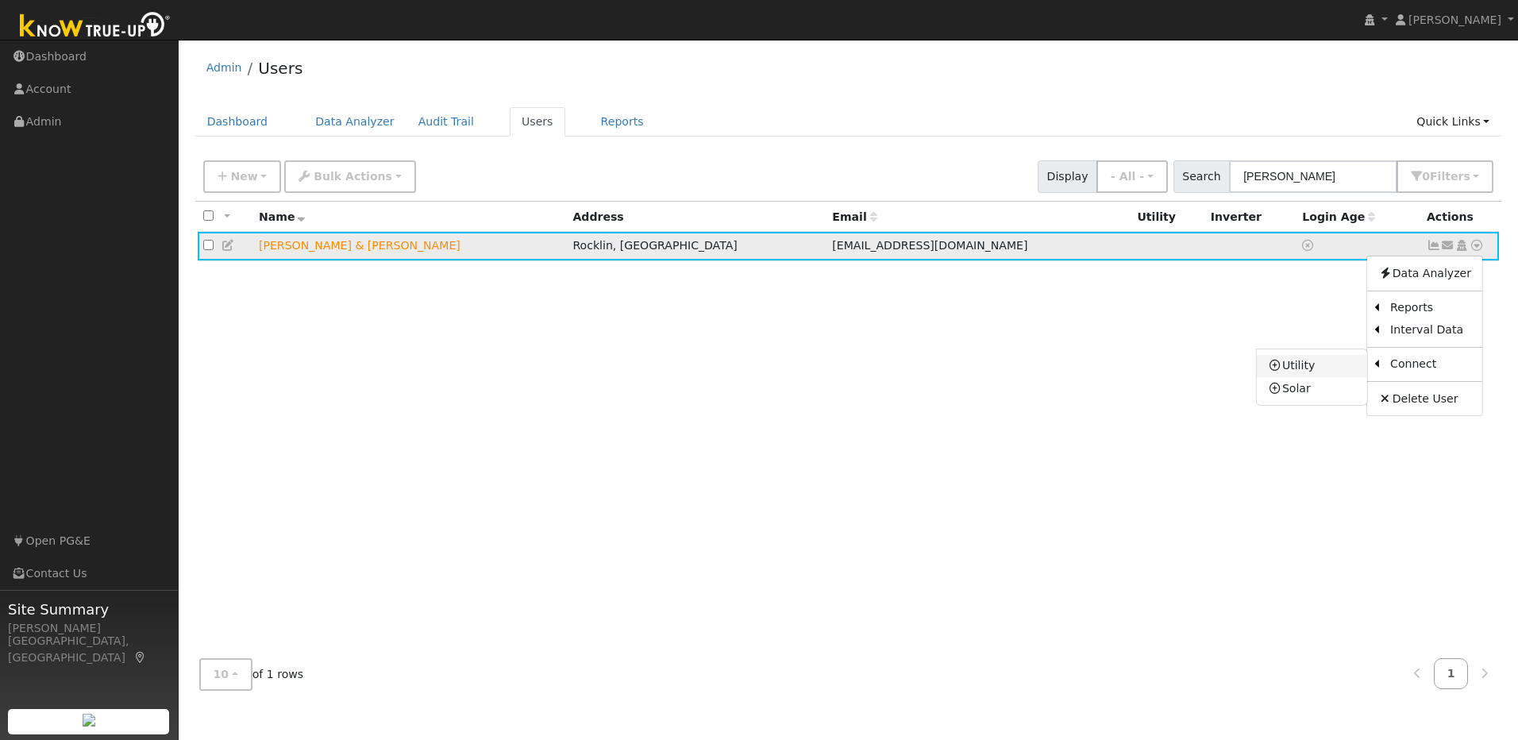
click at [1333, 369] on link "Utility" at bounding box center [1312, 366] width 110 height 22
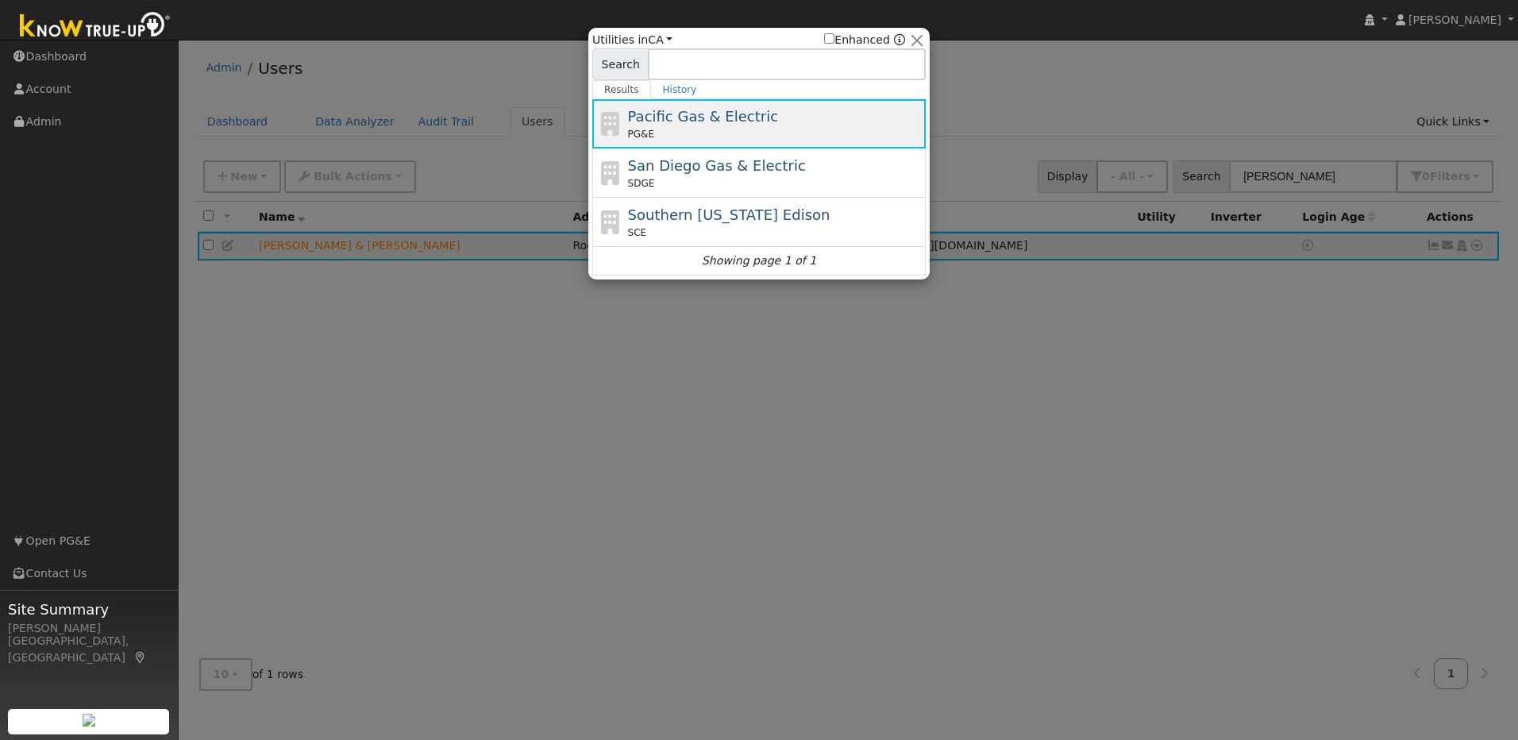
click at [705, 129] on div "PG&E" at bounding box center [775, 134] width 295 height 14
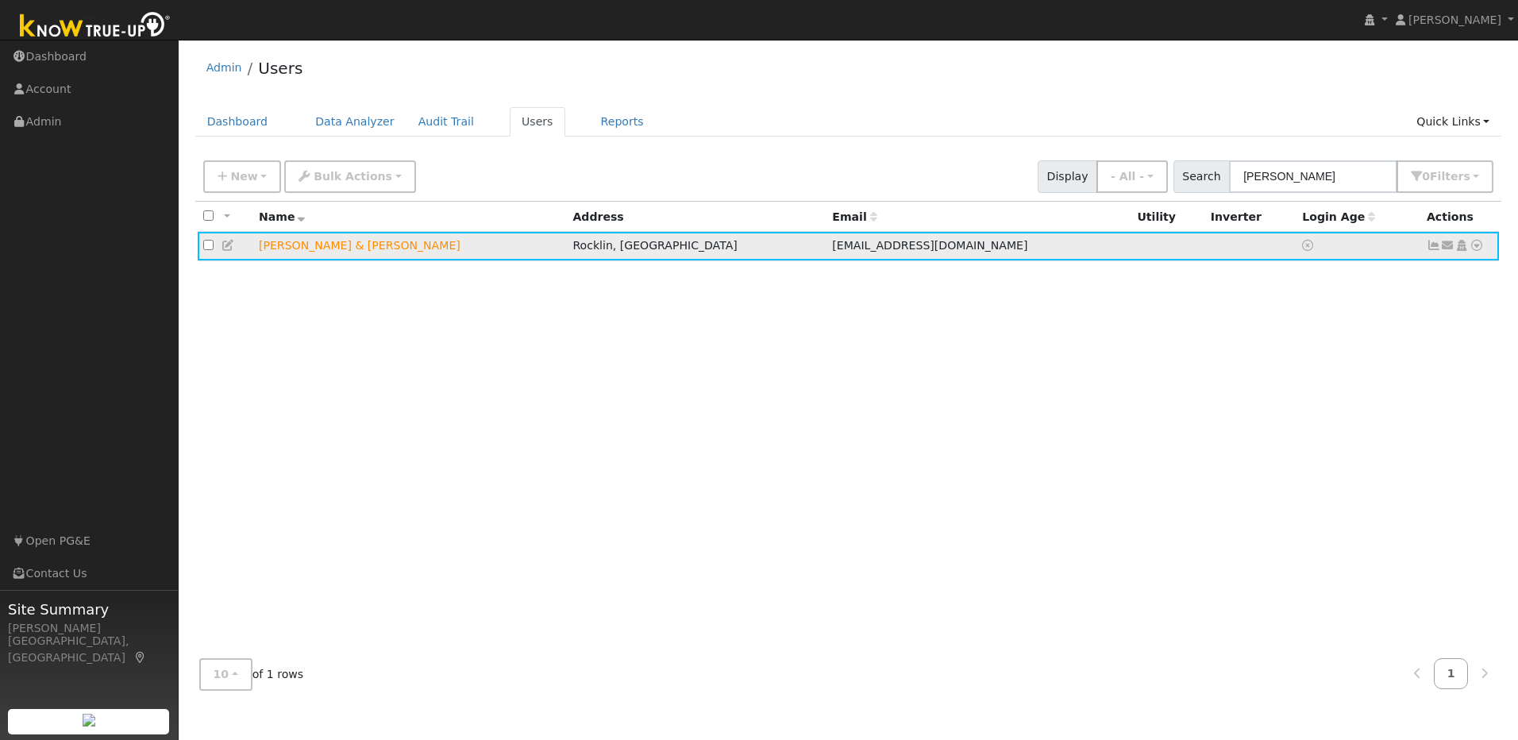
click at [1477, 251] on icon at bounding box center [1477, 245] width 14 height 11
click at [0, 0] on link "Utility" at bounding box center [0, 0] width 0 height 0
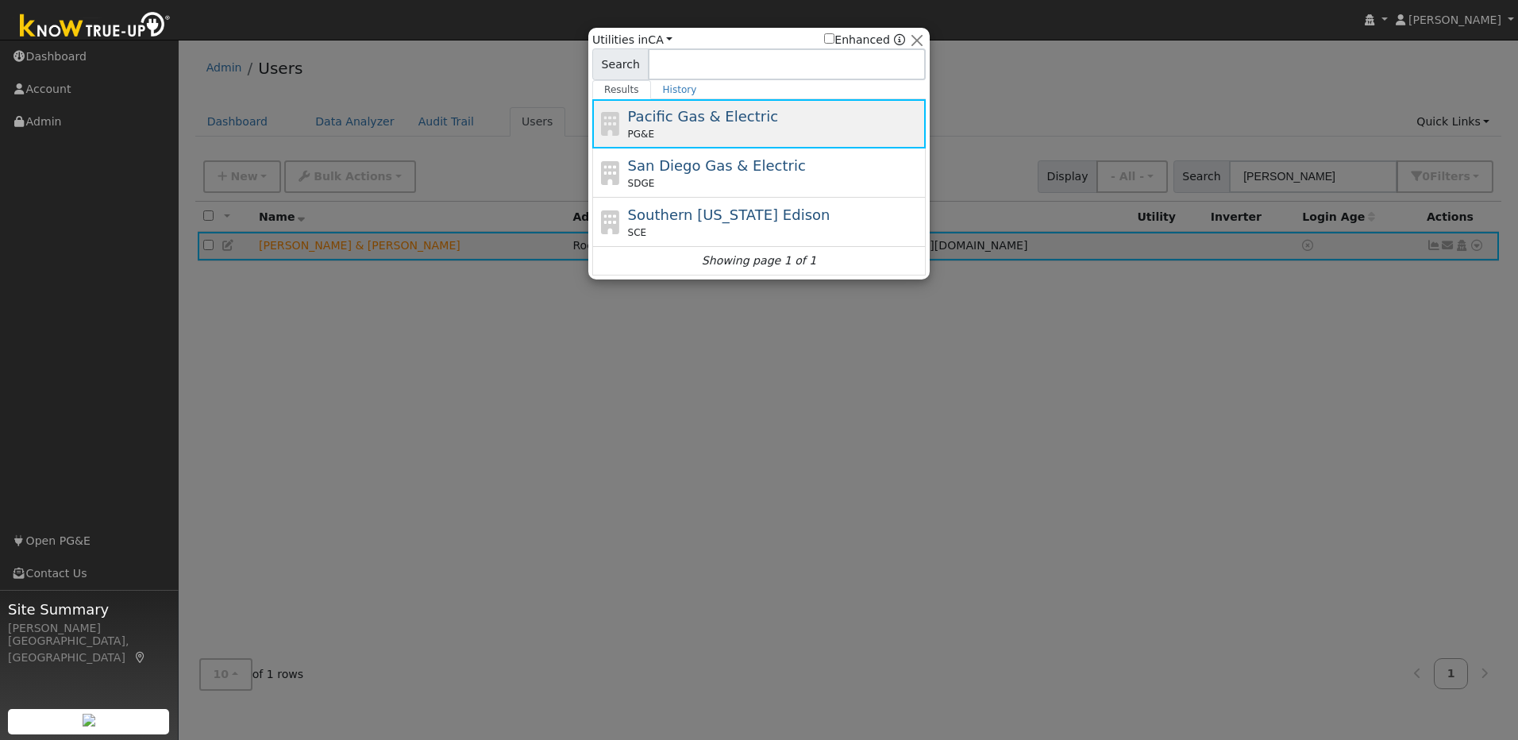
click at [761, 114] on div "Pacific Gas & Electric PG&E" at bounding box center [775, 124] width 295 height 36
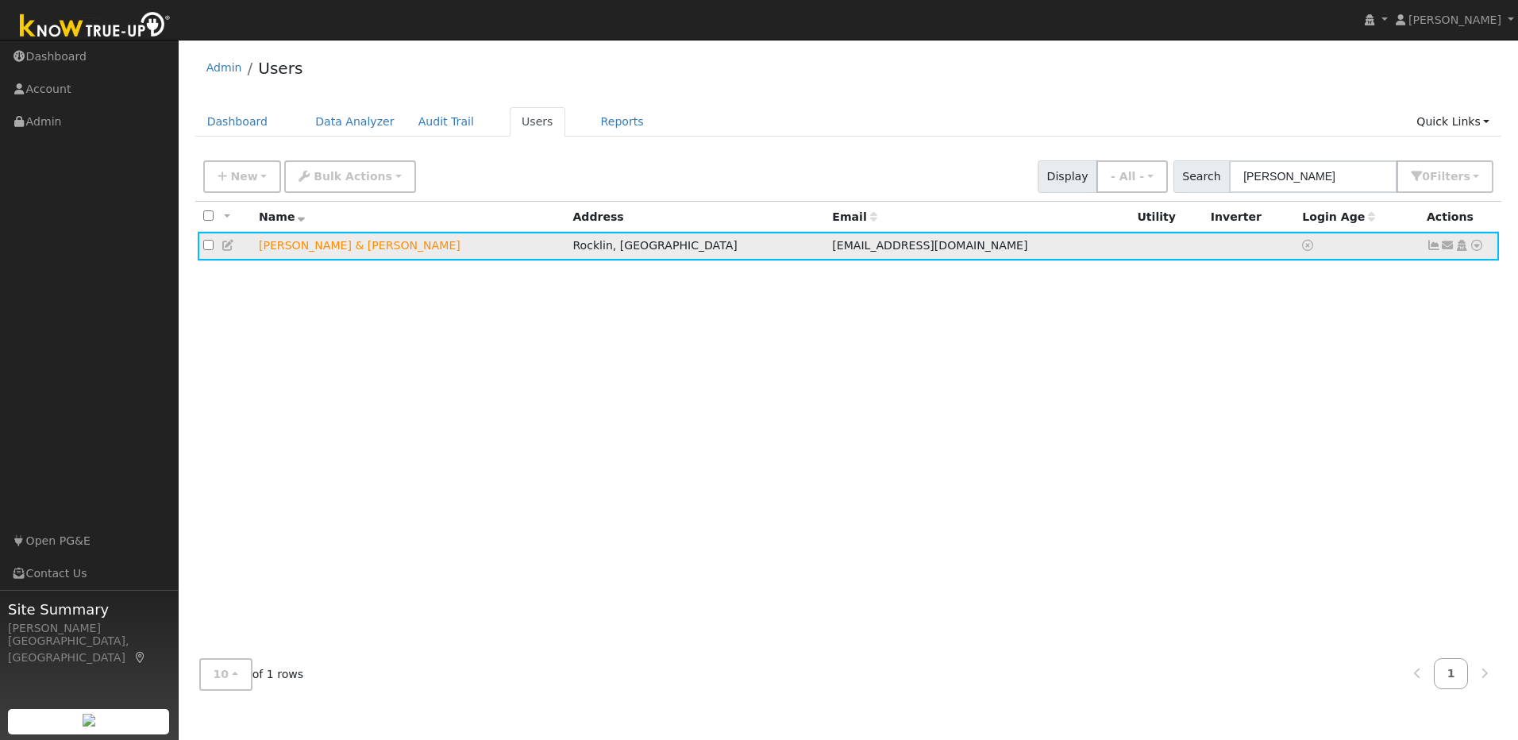
click at [1473, 251] on icon at bounding box center [1477, 245] width 14 height 11
click at [1317, 368] on link "Utility" at bounding box center [1312, 366] width 110 height 22
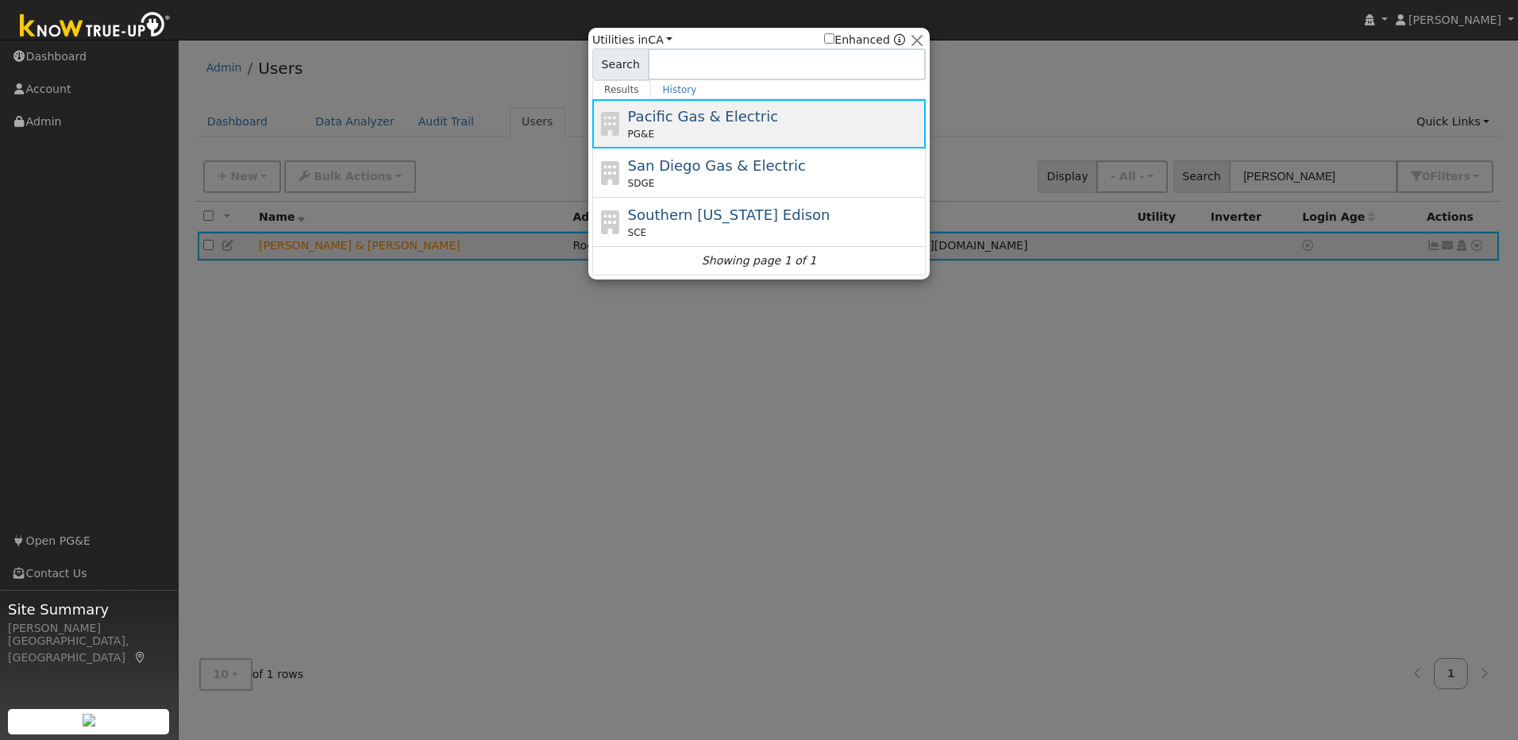
click at [771, 129] on div "PG&E" at bounding box center [775, 134] width 295 height 14
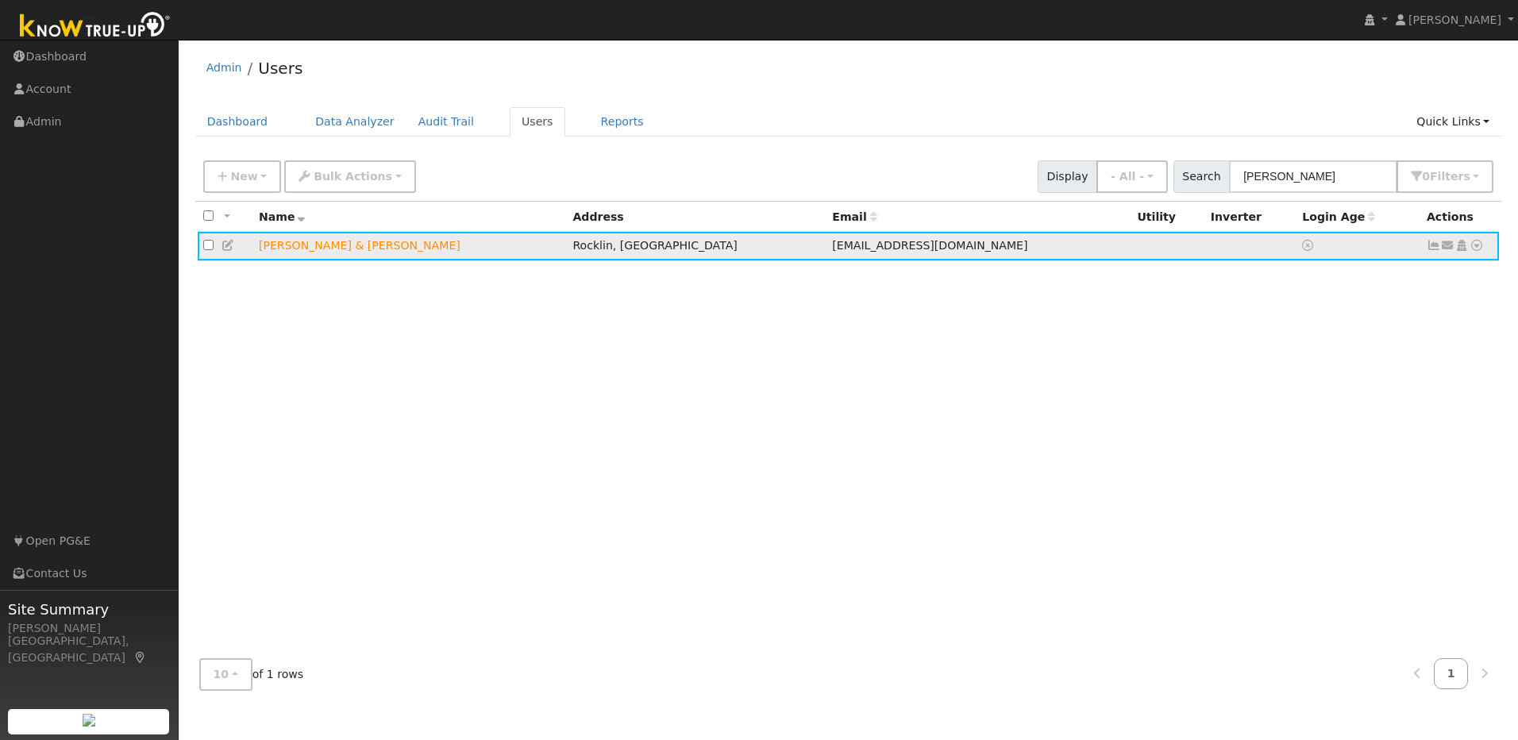
click at [1475, 250] on icon at bounding box center [1477, 245] width 14 height 11
click at [1321, 368] on link "Utility" at bounding box center [1312, 366] width 110 height 22
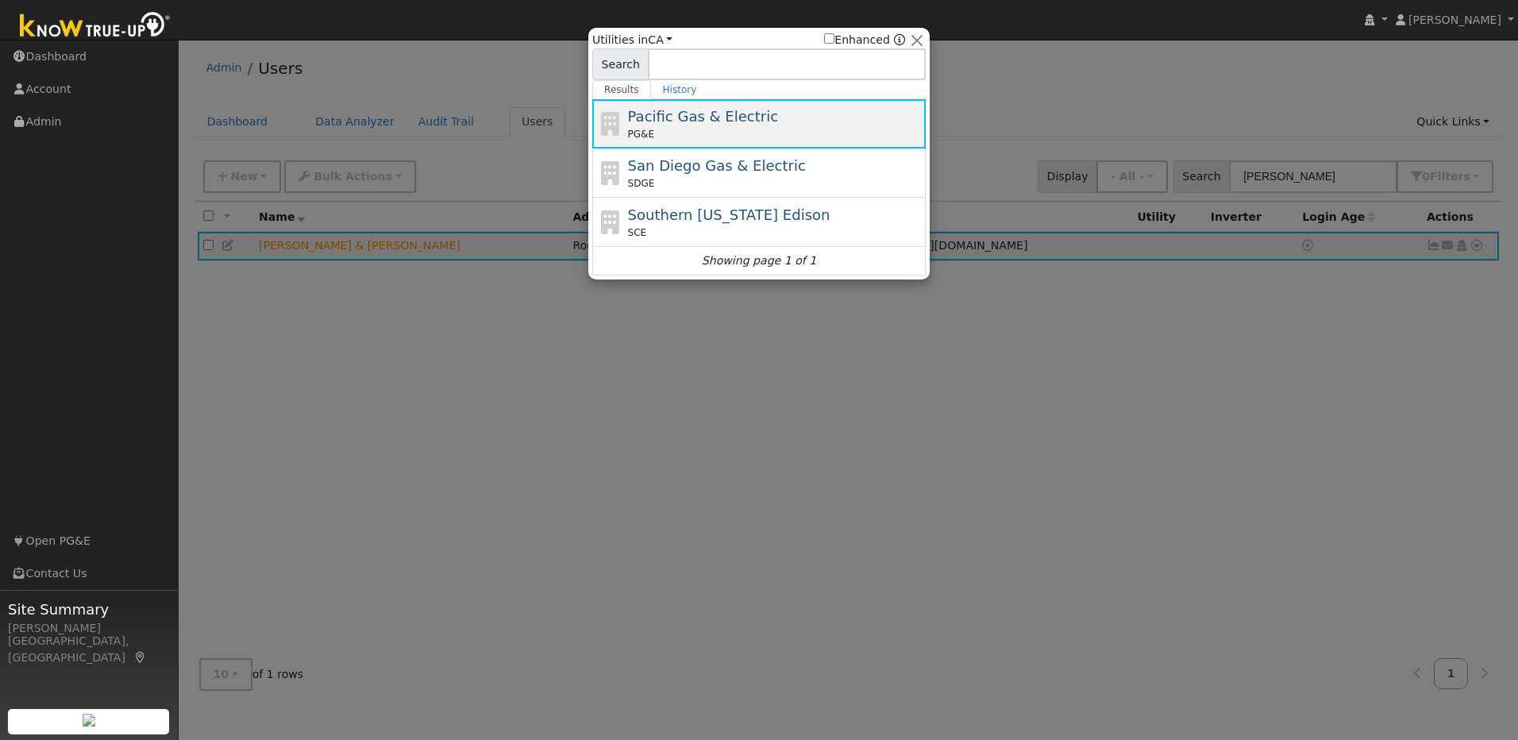
click at [714, 116] on span "Pacific Gas & Electric" at bounding box center [703, 116] width 150 height 17
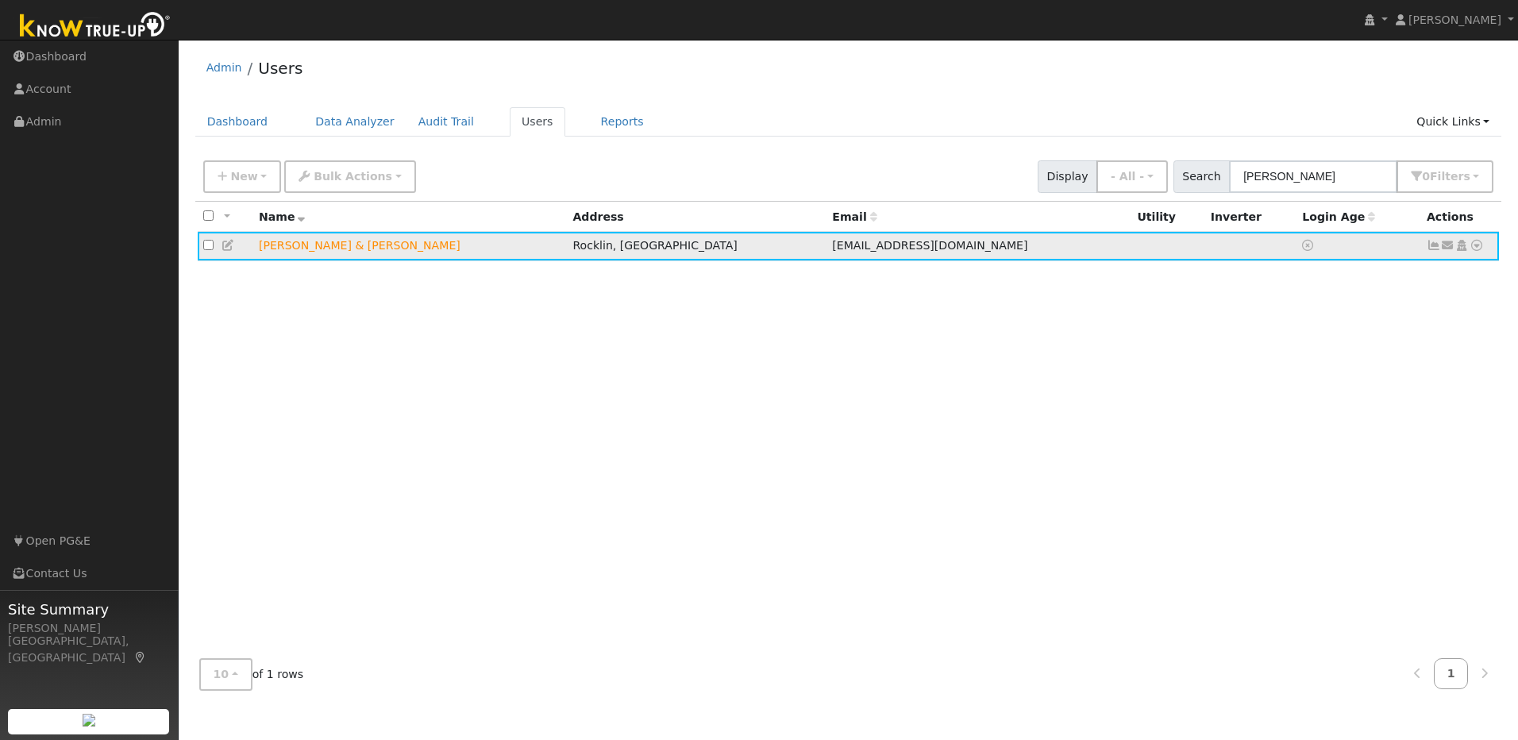
click at [1434, 251] on icon at bounding box center [1434, 245] width 14 height 11
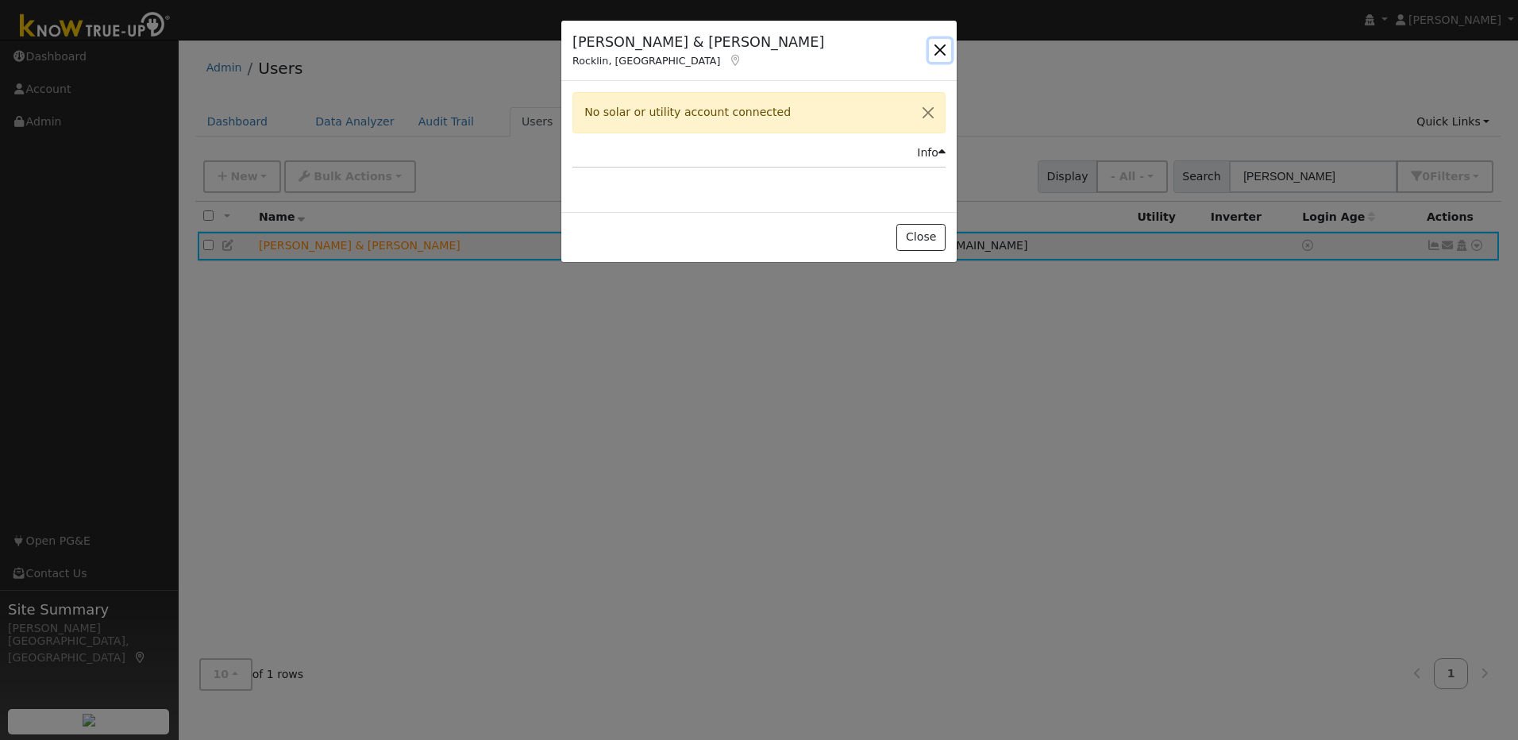
click at [940, 55] on button "button" at bounding box center [940, 50] width 22 height 22
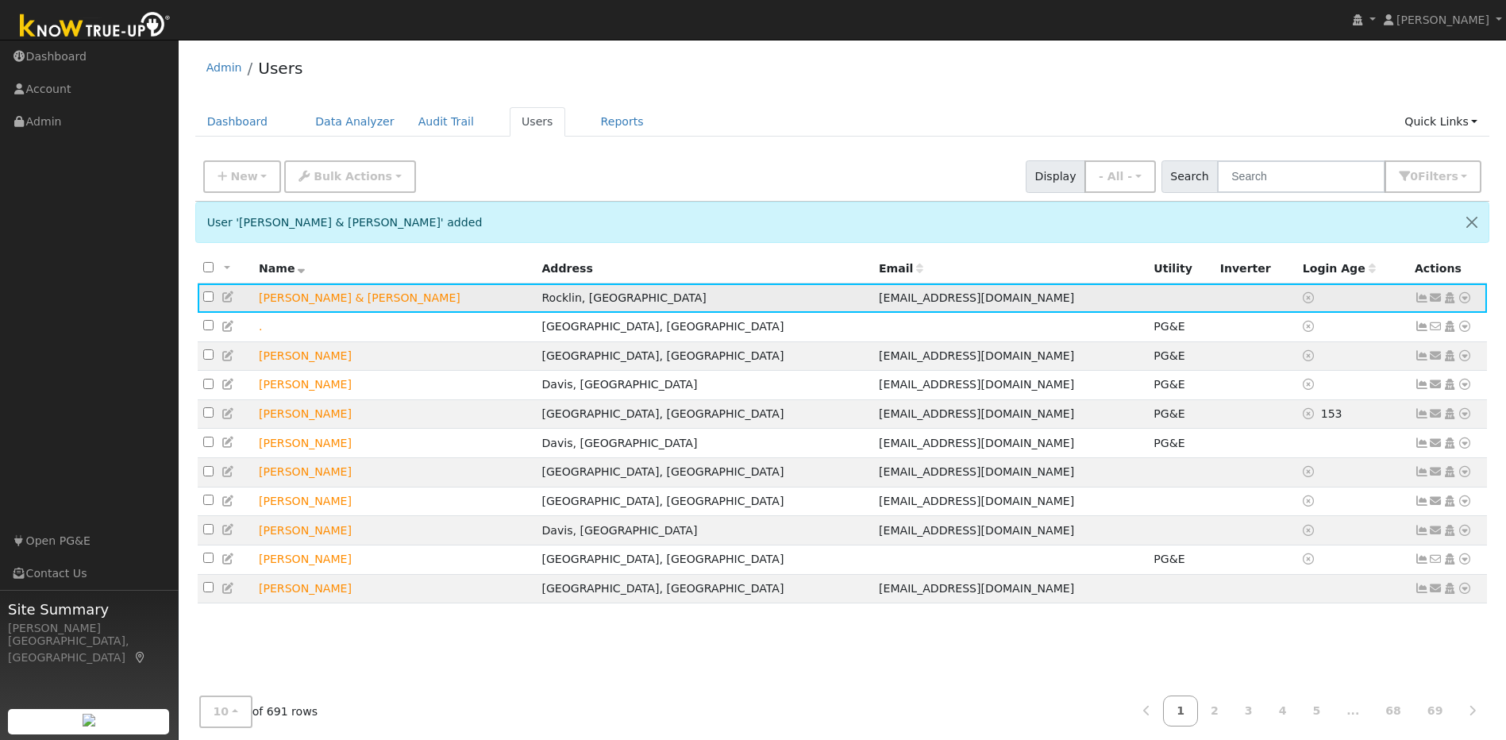
click at [1467, 303] on icon at bounding box center [1465, 297] width 14 height 11
click at [1298, 418] on link "Utility" at bounding box center [1300, 418] width 110 height 22
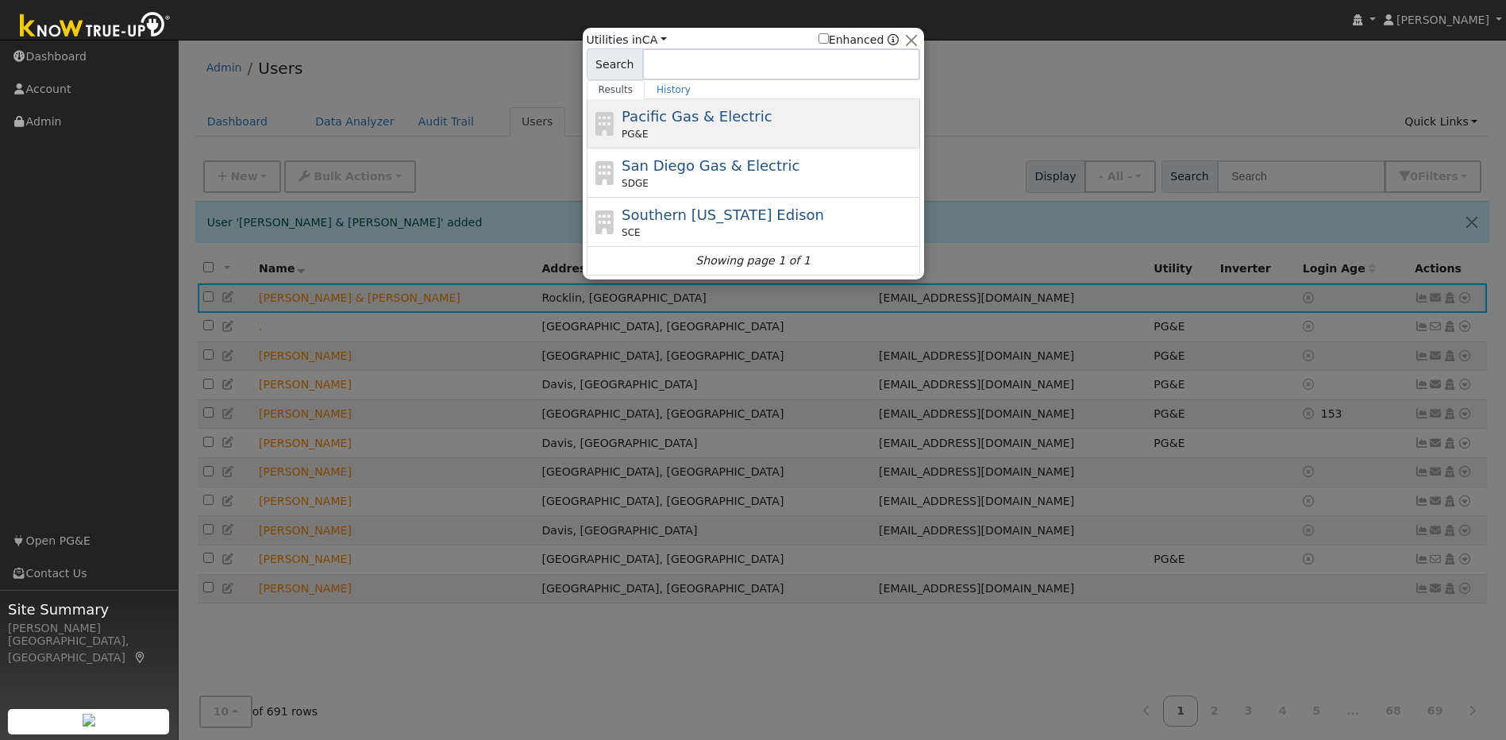
click at [693, 129] on div "PG&E" at bounding box center [769, 134] width 295 height 14
